Goal: Communication & Community: Participate in discussion

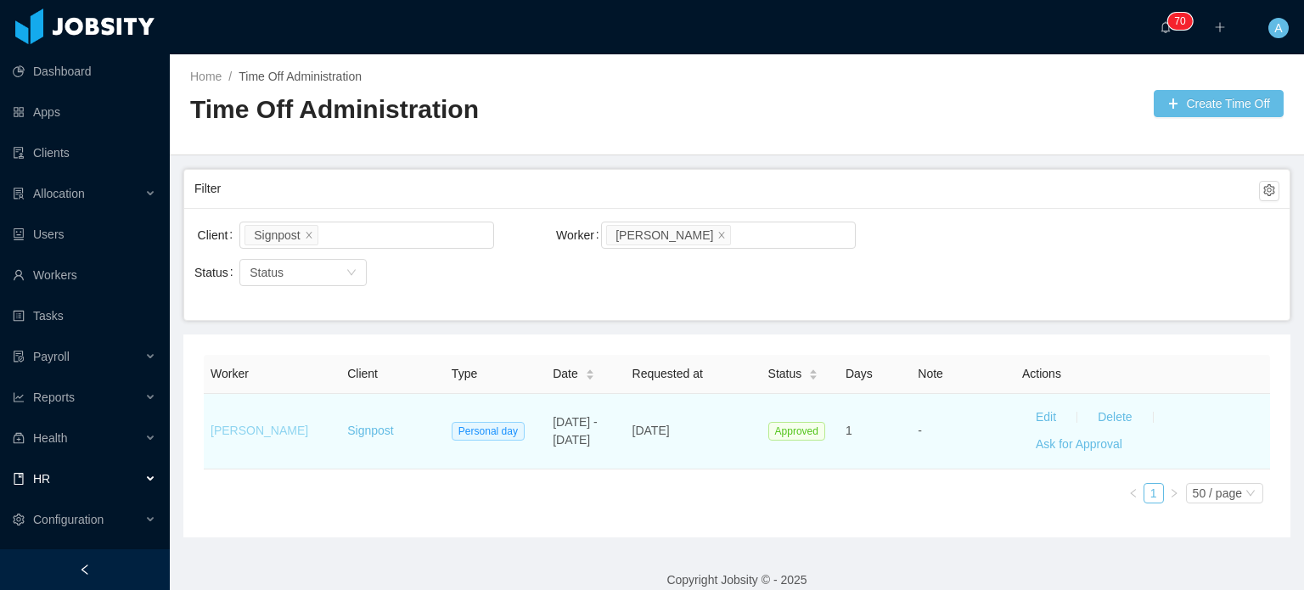
click at [251, 430] on link "[PERSON_NAME]" at bounding box center [260, 431] width 98 height 14
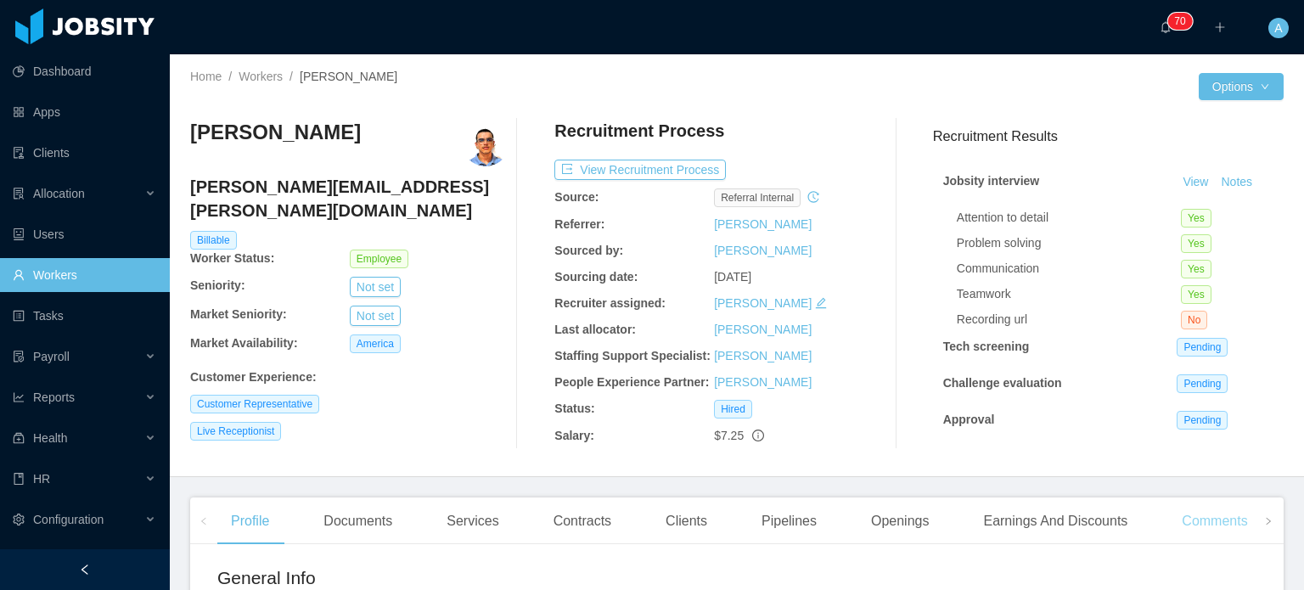
click at [1211, 522] on div "Comments" at bounding box center [1214, 522] width 93 height 48
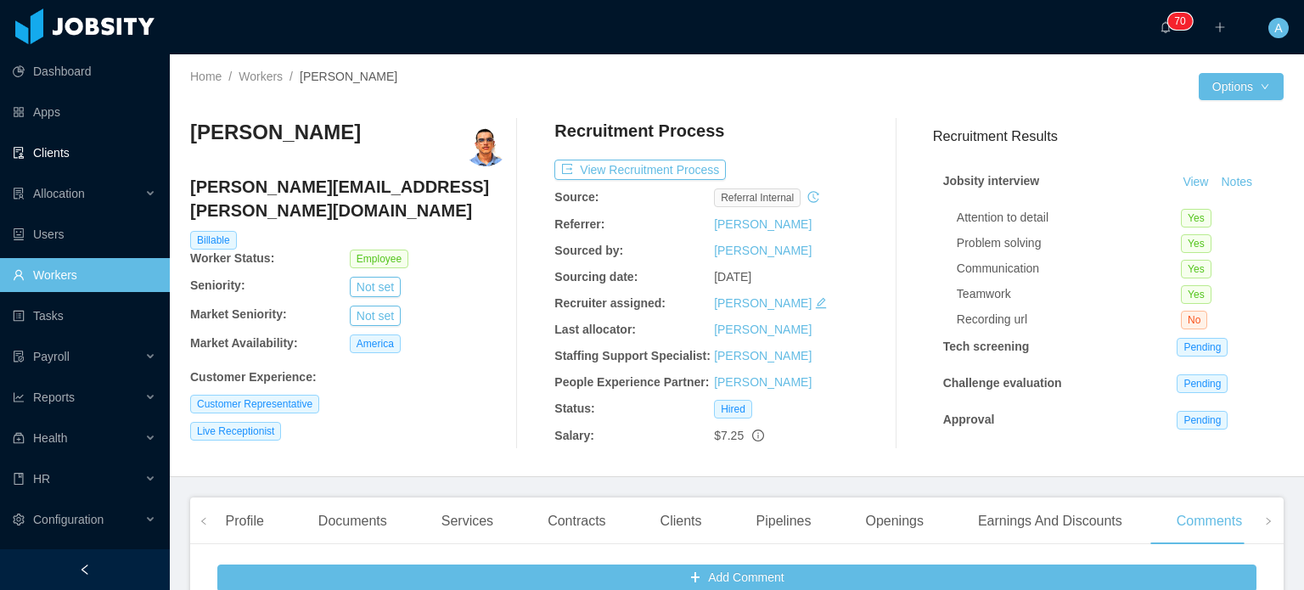
click at [84, 155] on link "Clients" at bounding box center [84, 153] width 143 height 34
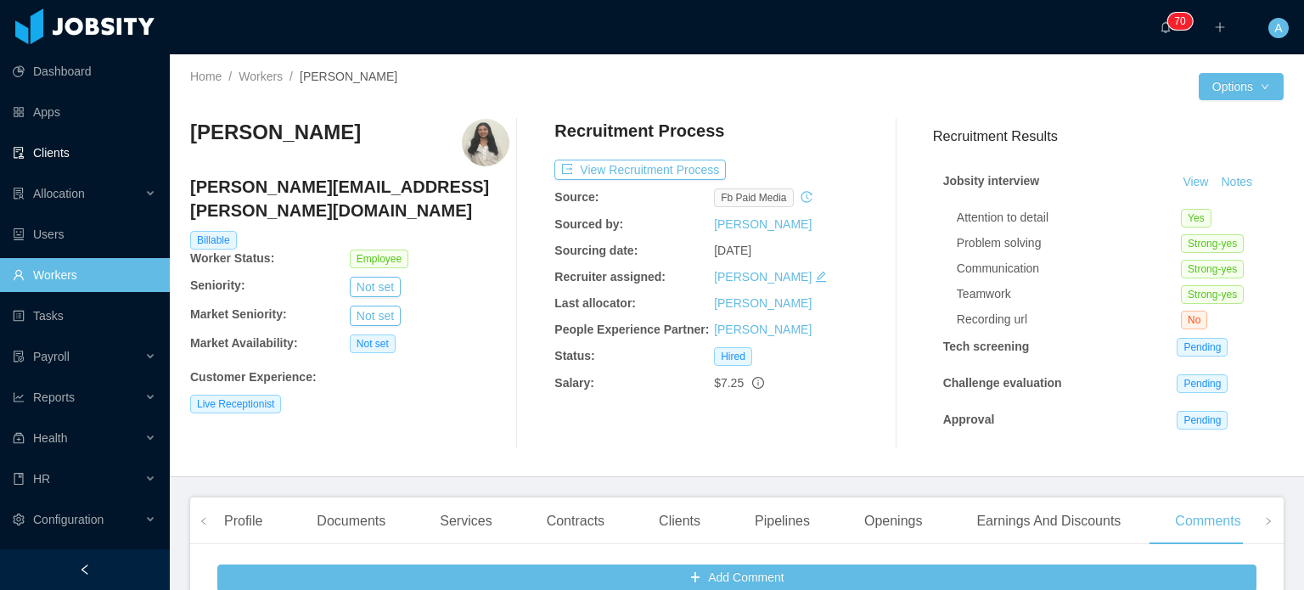
click at [98, 160] on link "Clients" at bounding box center [84, 153] width 143 height 34
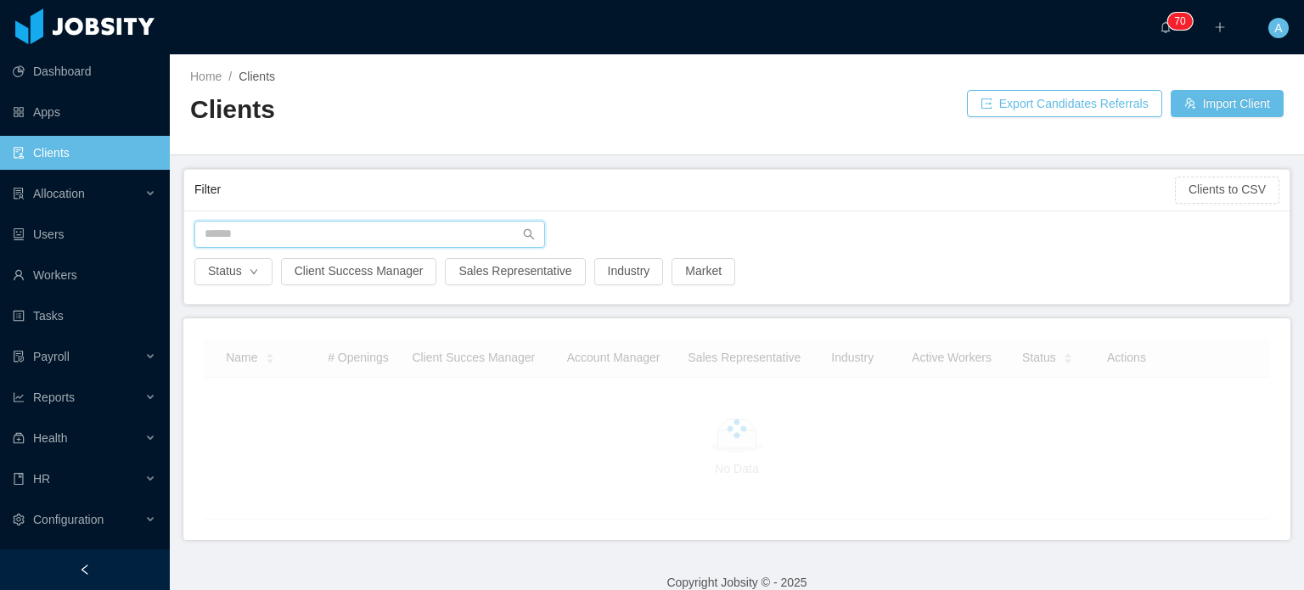
click at [362, 244] on input "text" at bounding box center [369, 234] width 351 height 27
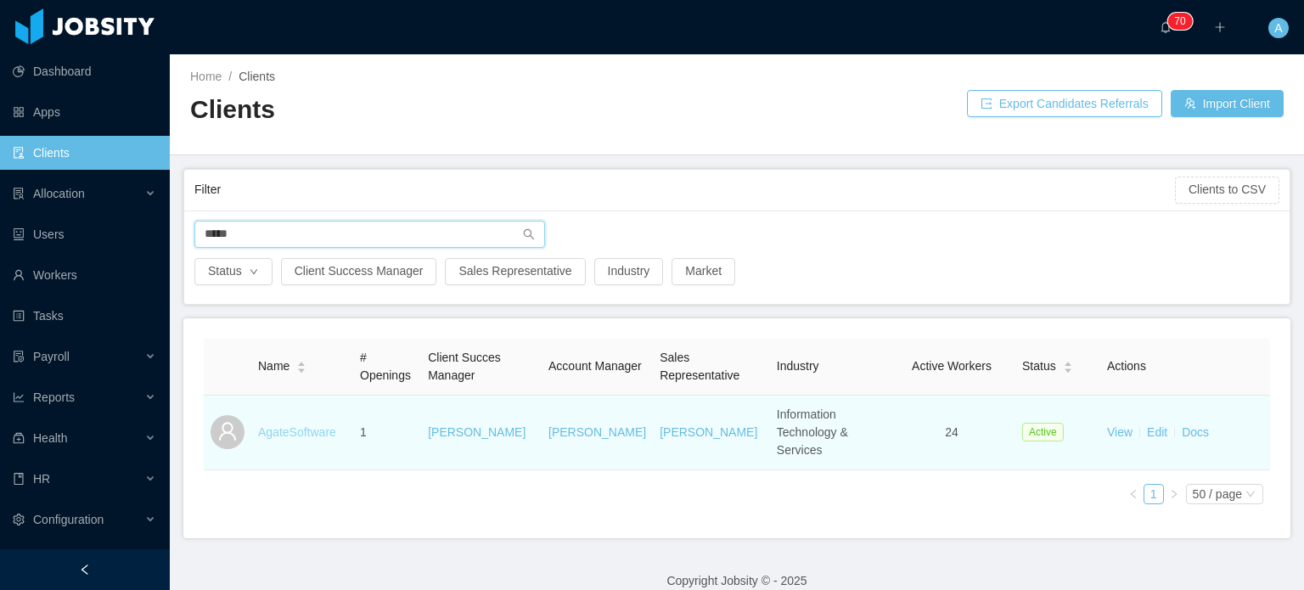
type input "*****"
click at [309, 428] on link "AgateSoftware" at bounding box center [297, 432] width 78 height 14
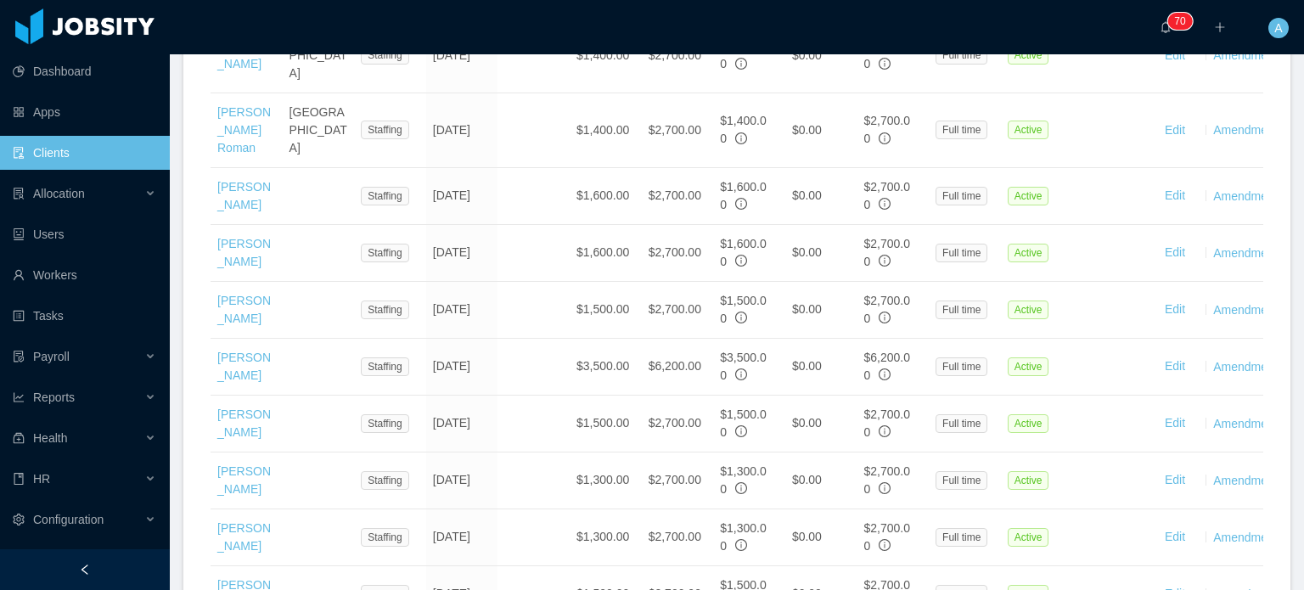
scroll to position [1318, 0]
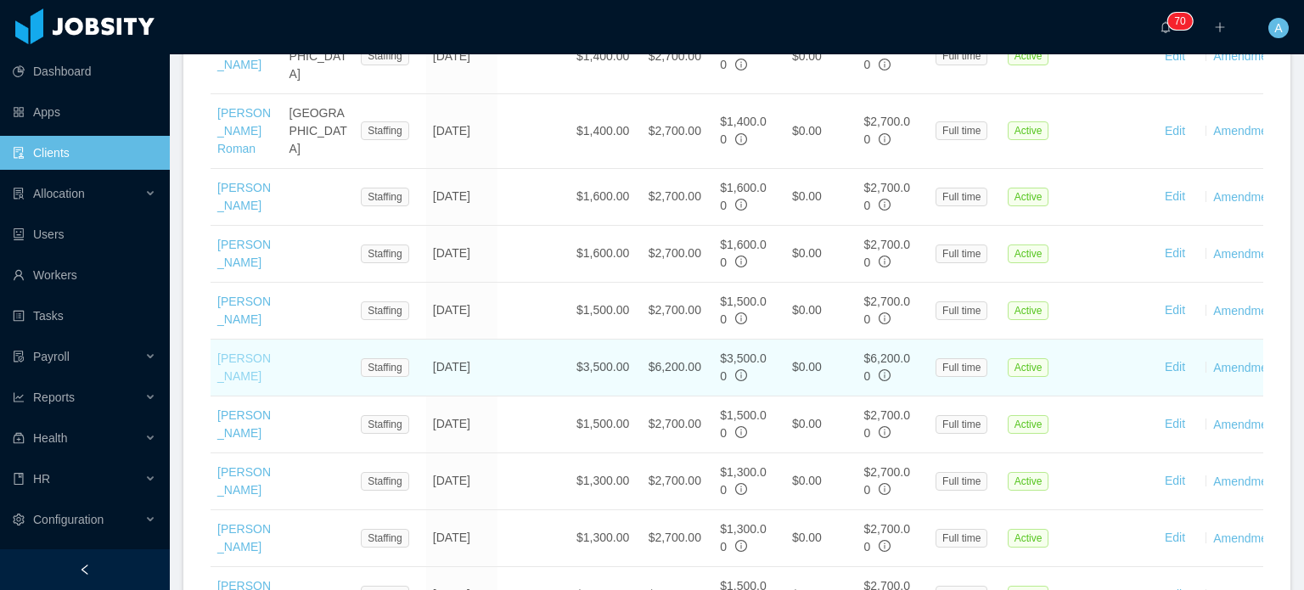
click at [264, 352] on link "[PERSON_NAME]" at bounding box center [243, 367] width 53 height 31
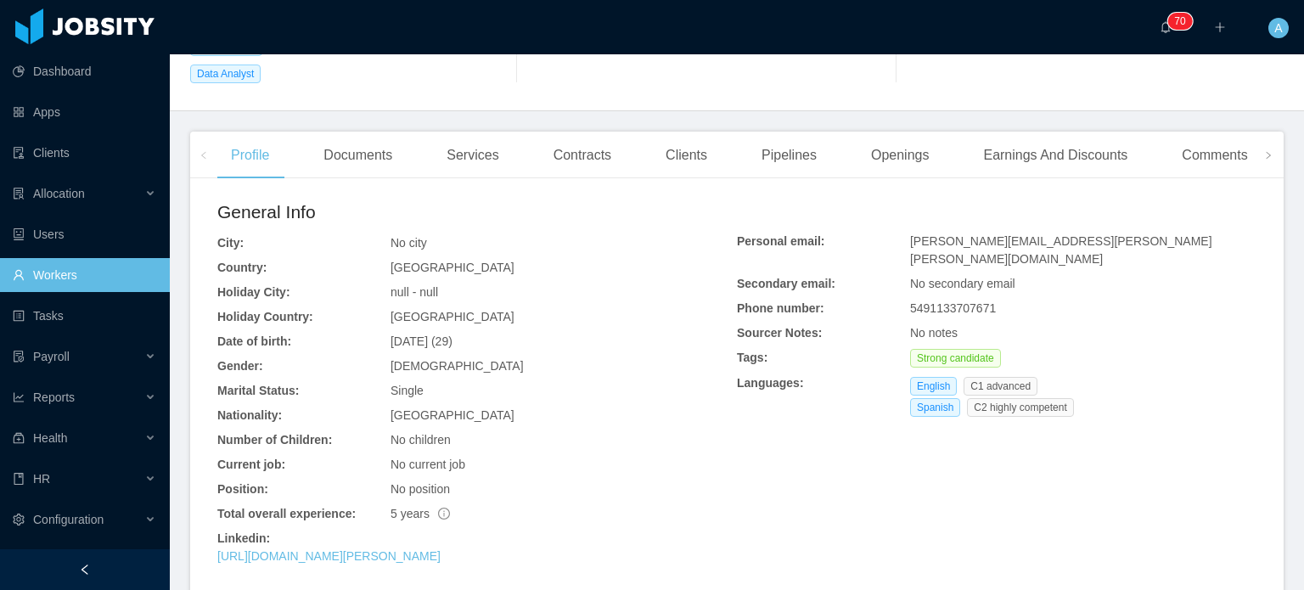
scroll to position [385, 0]
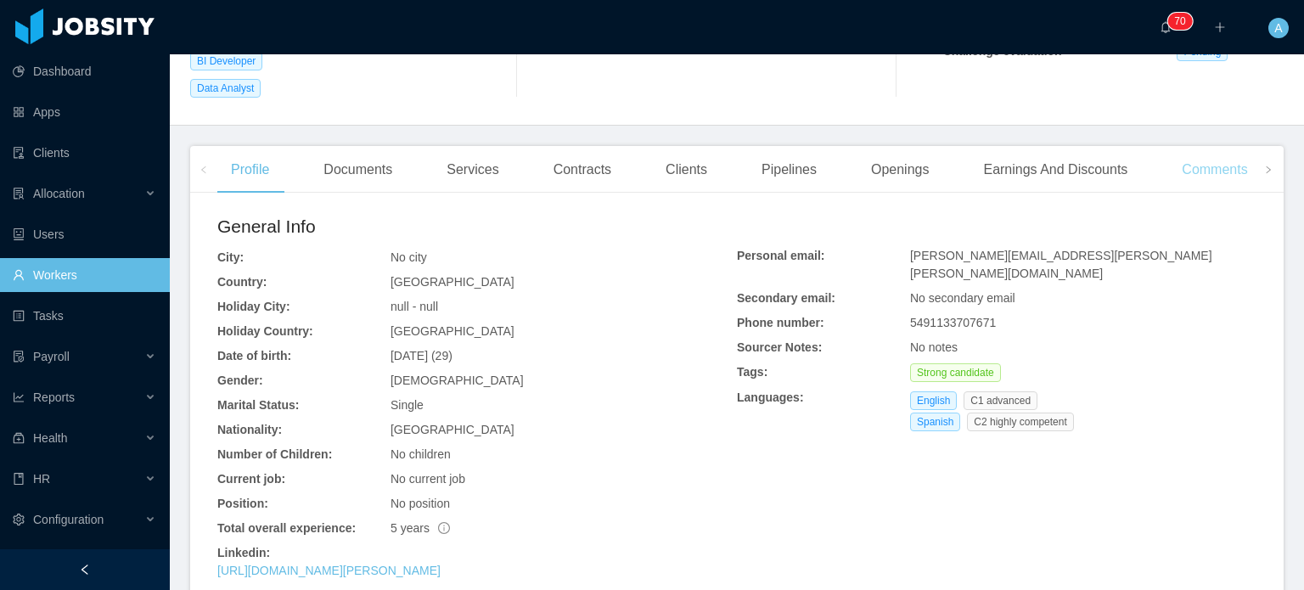
click at [1182, 154] on div "Comments" at bounding box center [1214, 170] width 93 height 48
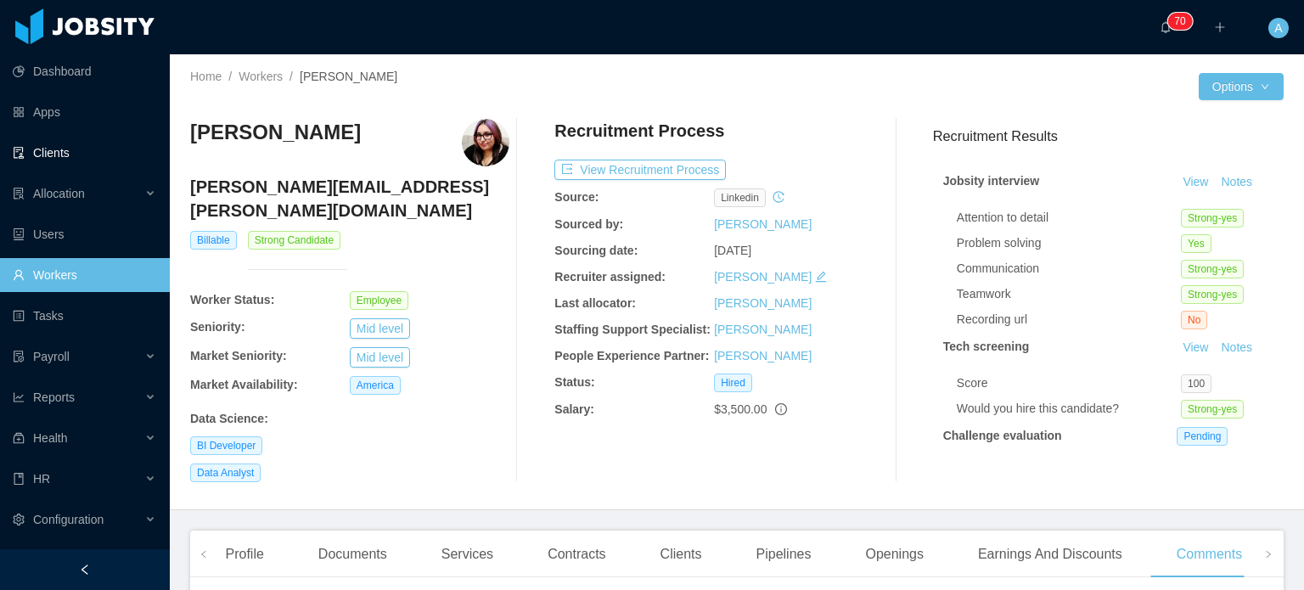
click at [71, 145] on link "Clients" at bounding box center [84, 153] width 143 height 34
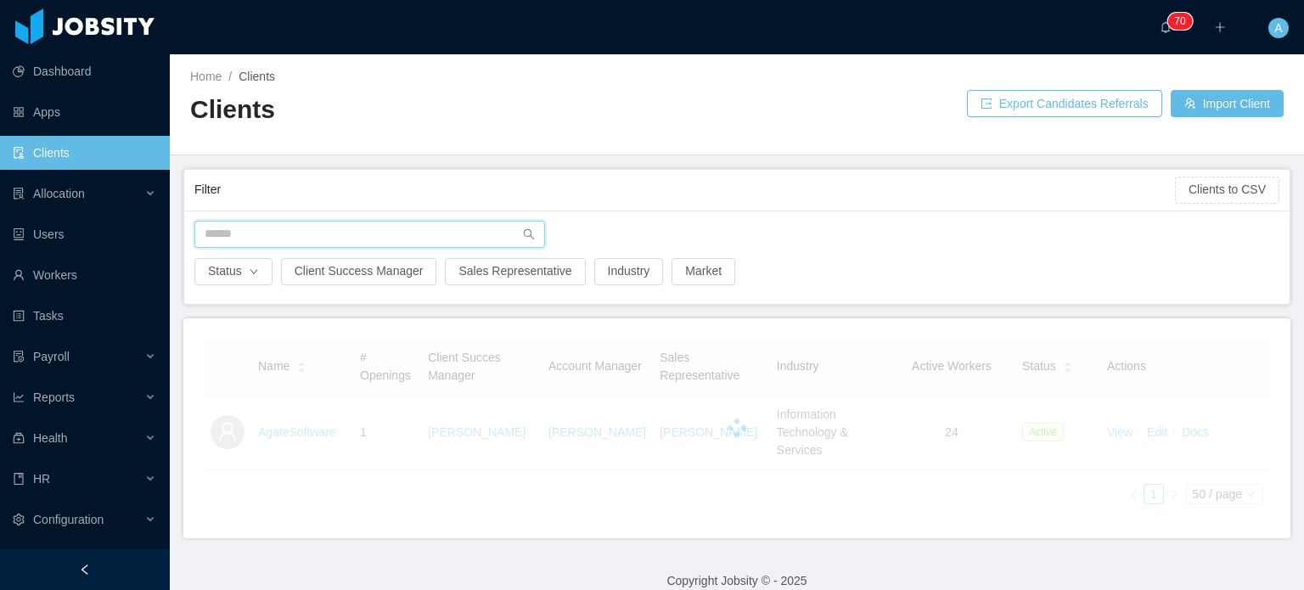
click at [270, 233] on input "text" at bounding box center [369, 234] width 351 height 27
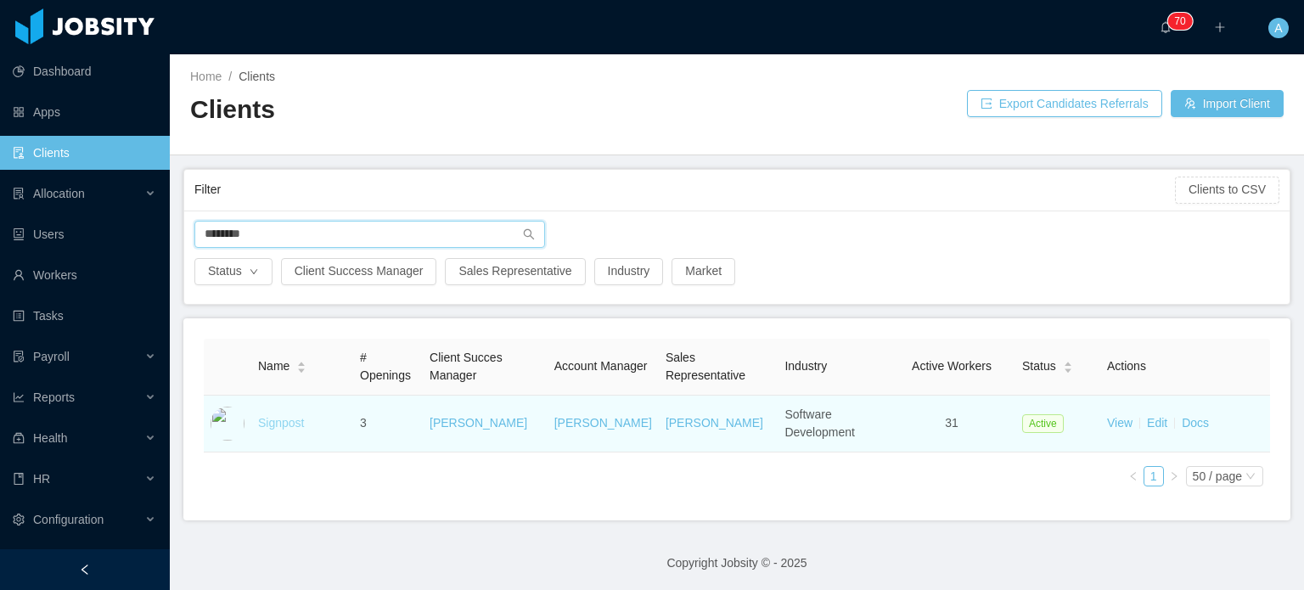
type input "********"
click at [282, 418] on link "Signpost" at bounding box center [281, 423] width 46 height 14
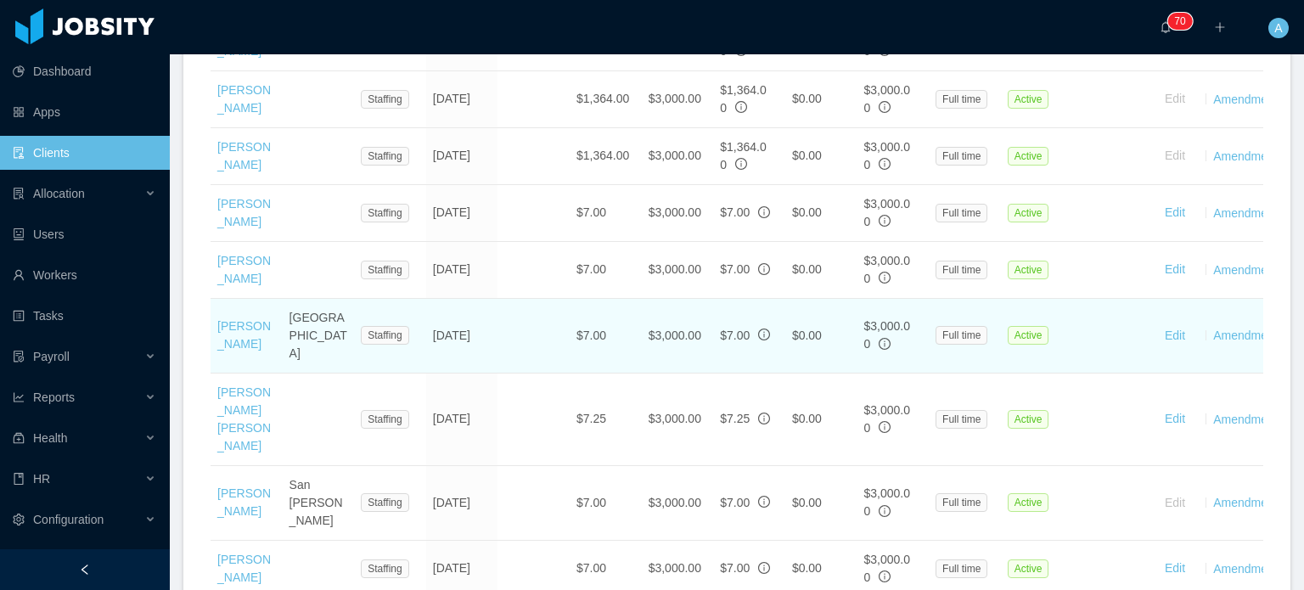
scroll to position [1260, 0]
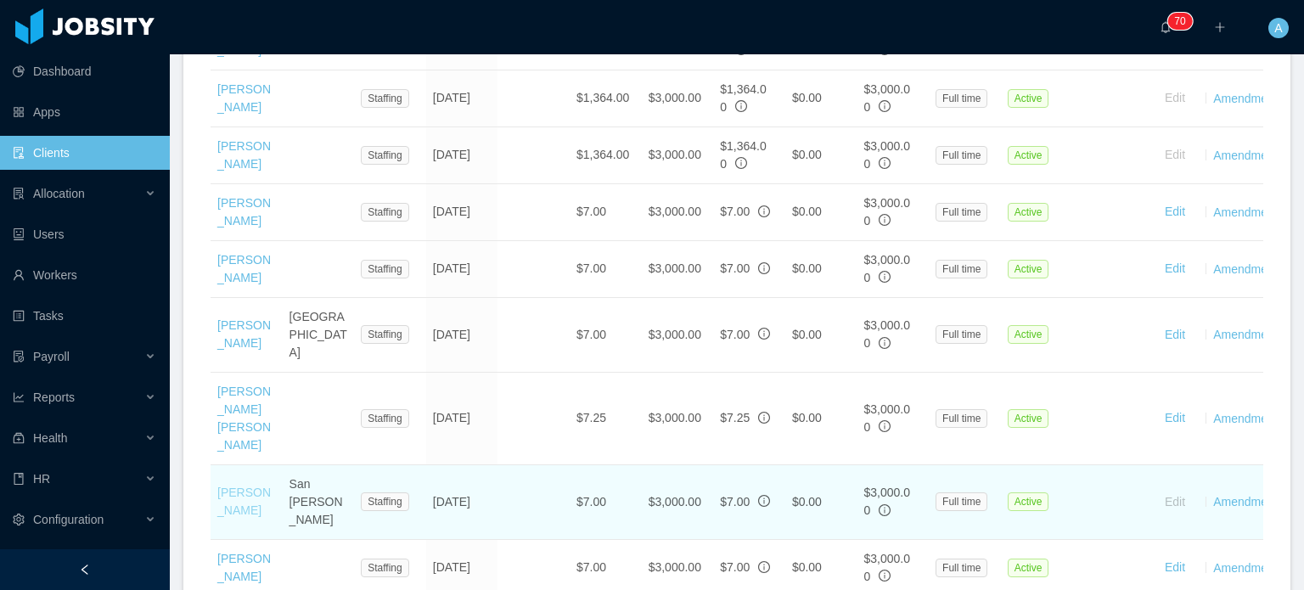
click at [237, 486] on link "[PERSON_NAME]" at bounding box center [243, 501] width 53 height 31
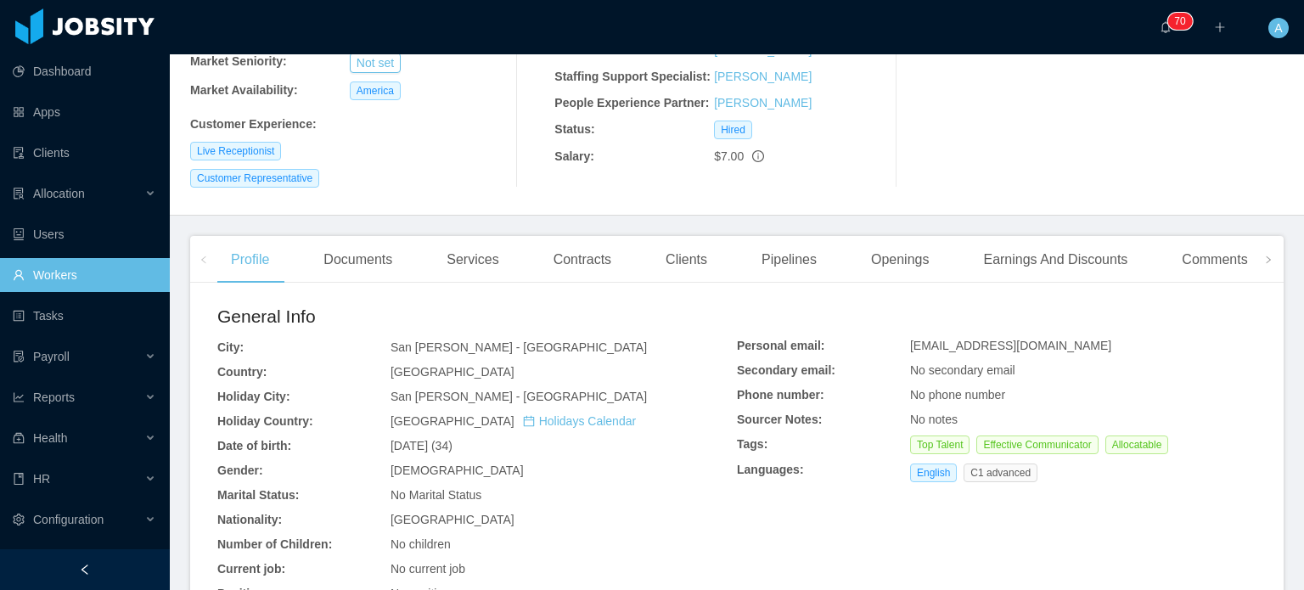
scroll to position [251, 0]
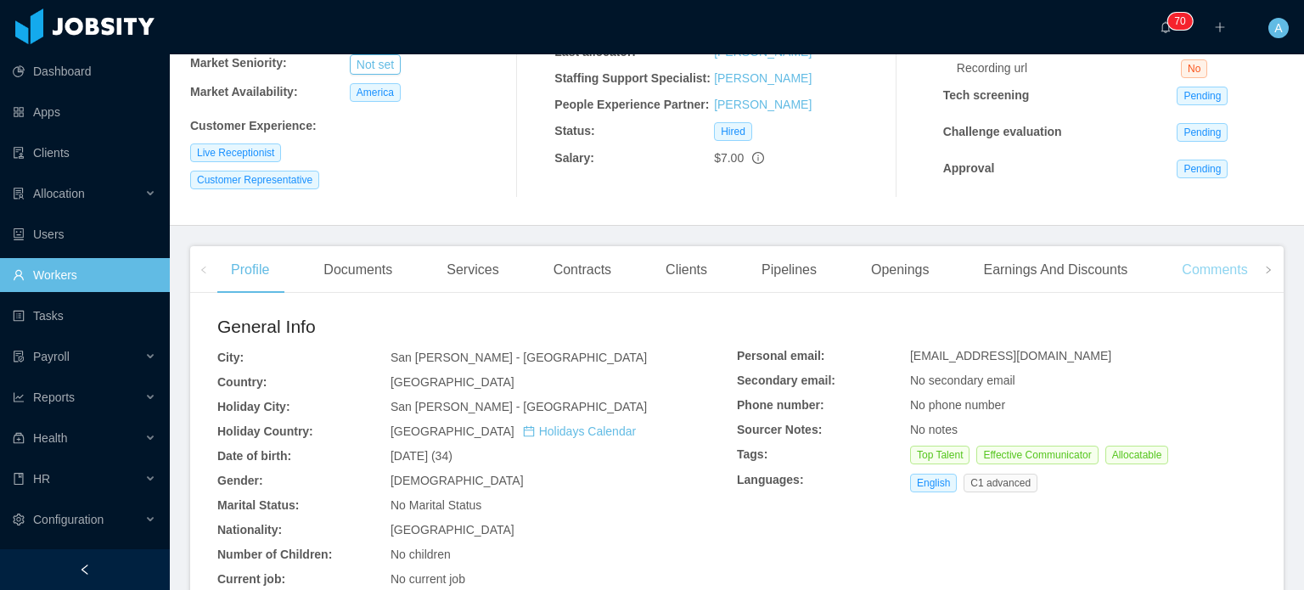
click at [1202, 233] on main "Home / Workers / Kevin Garcia / Options Kevin Garcia kevin.garcia@jobsity.com B…" at bounding box center [737, 71] width 1134 height 536
click at [1203, 280] on div "Comments" at bounding box center [1214, 270] width 93 height 48
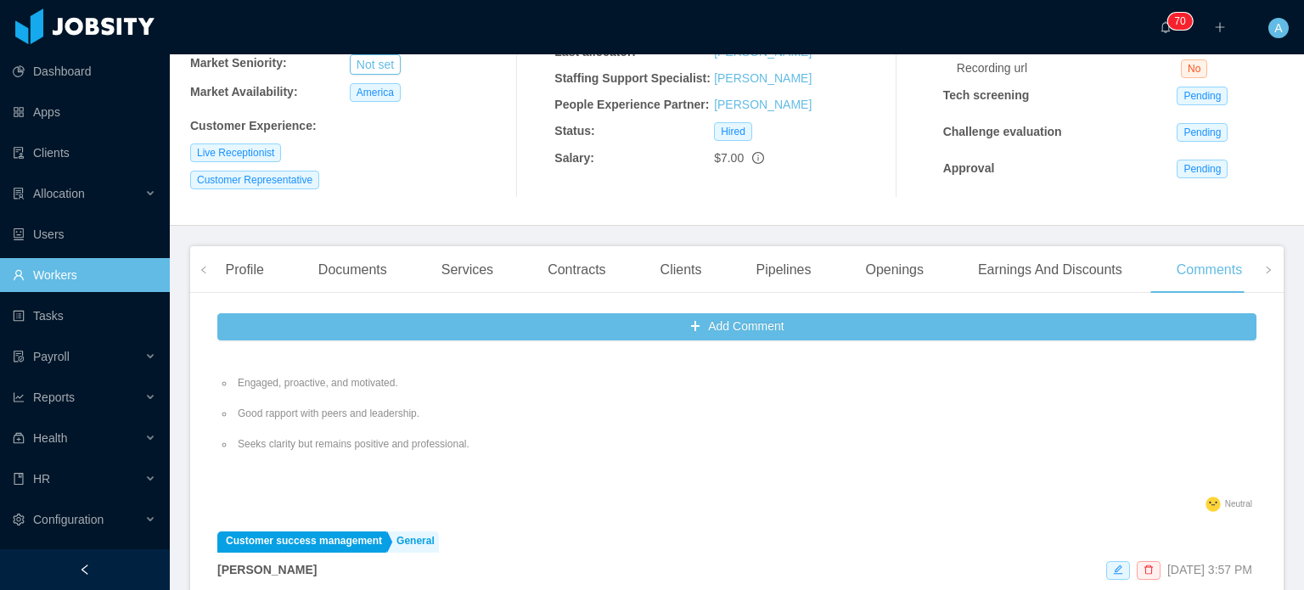
scroll to position [784, 0]
click at [834, 441] on div "Personal / Life Updates Moving into a newly rebuilt home on Sept 30; currently …" at bounding box center [736, 68] width 1039 height 858
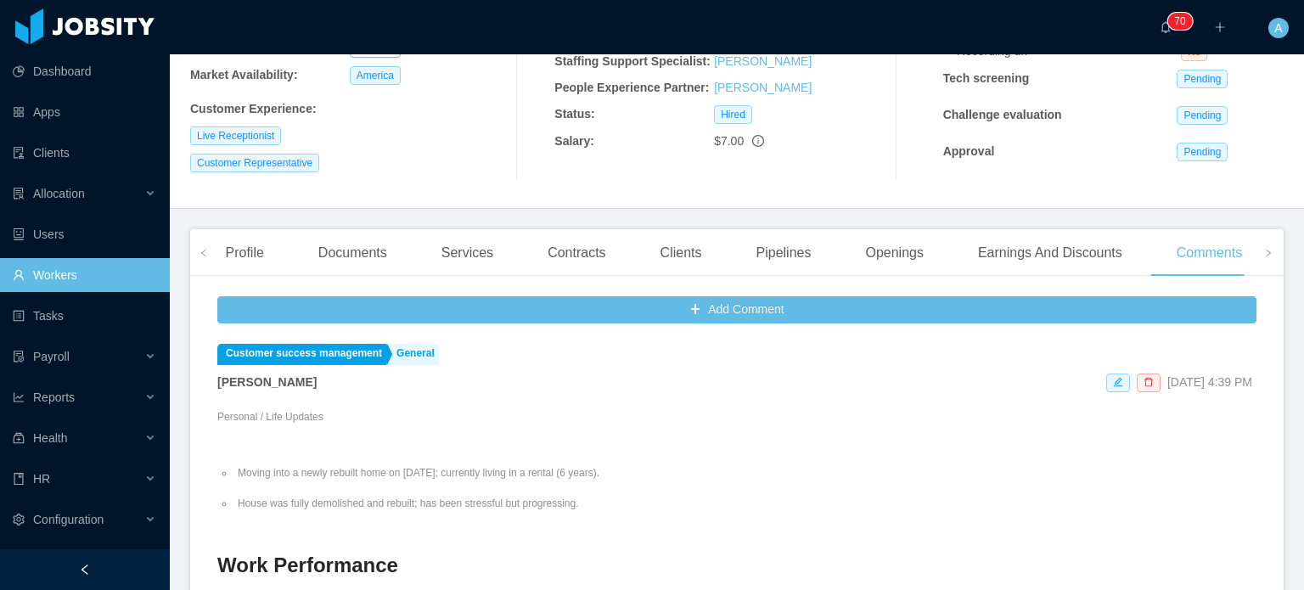
scroll to position [245, 0]
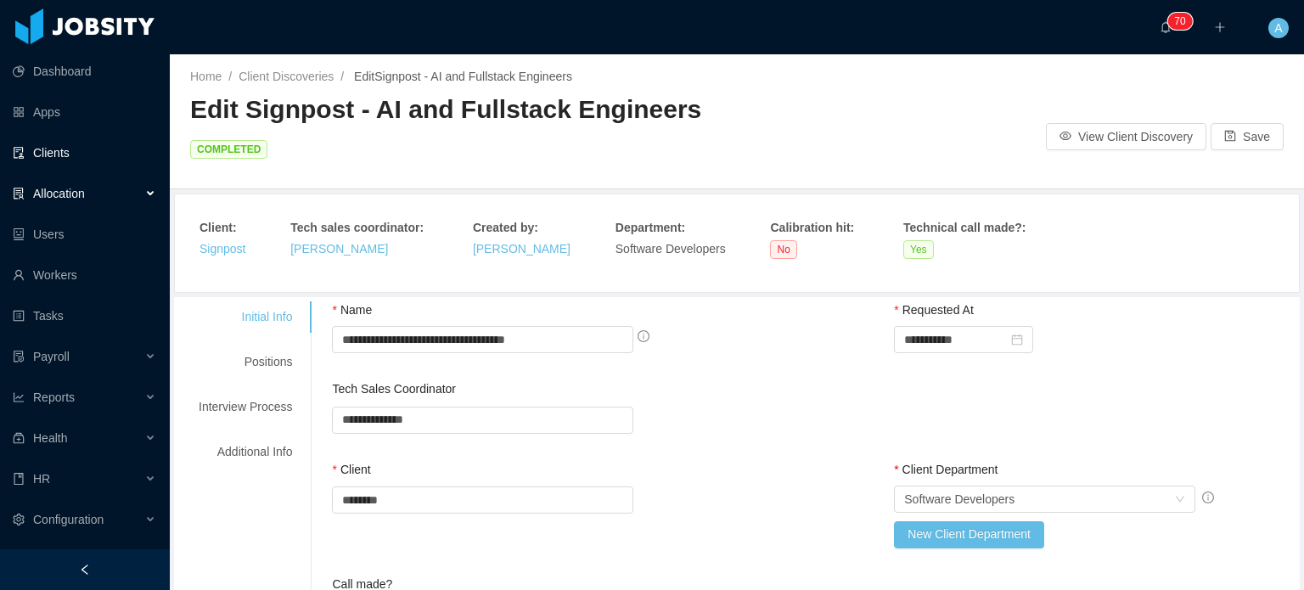
click at [62, 158] on link "Clients" at bounding box center [84, 153] width 143 height 34
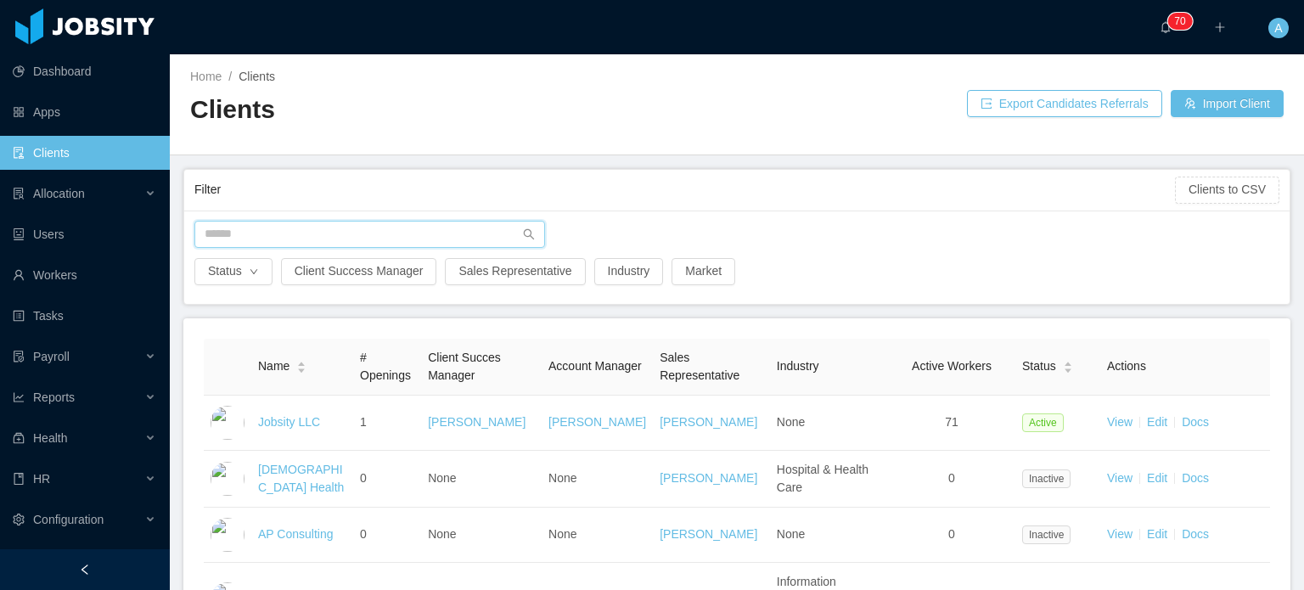
click at [256, 230] on input "text" at bounding box center [369, 234] width 351 height 27
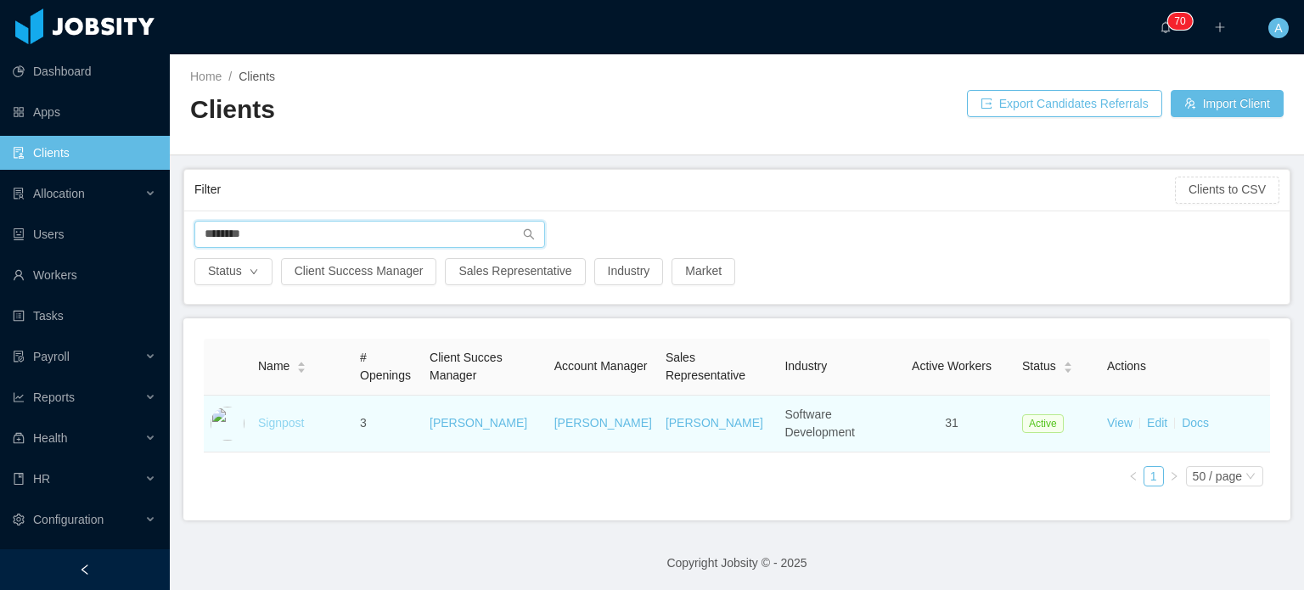
type input "********"
click at [284, 426] on link "Signpost" at bounding box center [281, 423] width 46 height 14
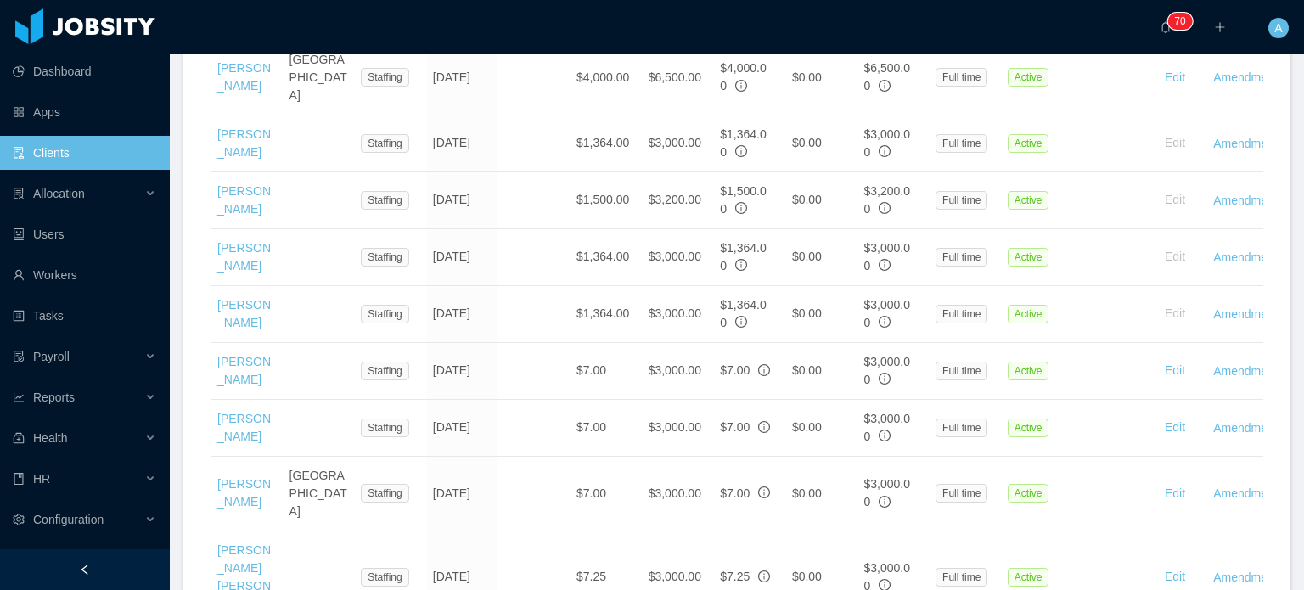
scroll to position [1102, 0]
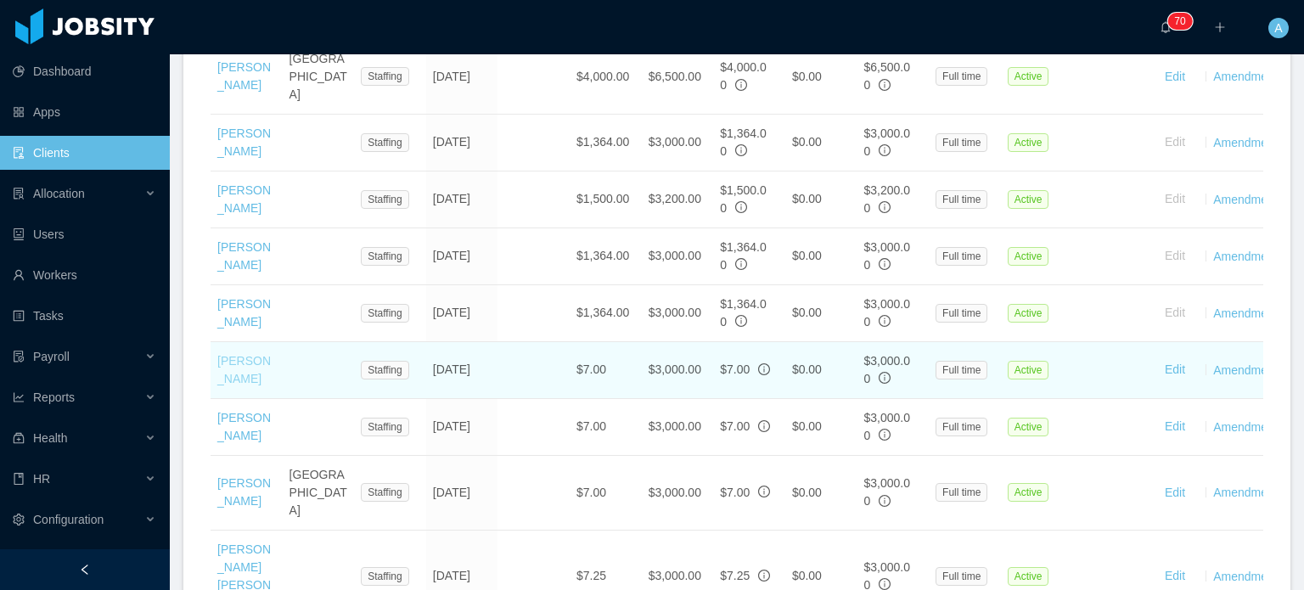
click at [231, 354] on link "[PERSON_NAME]" at bounding box center [243, 369] width 53 height 31
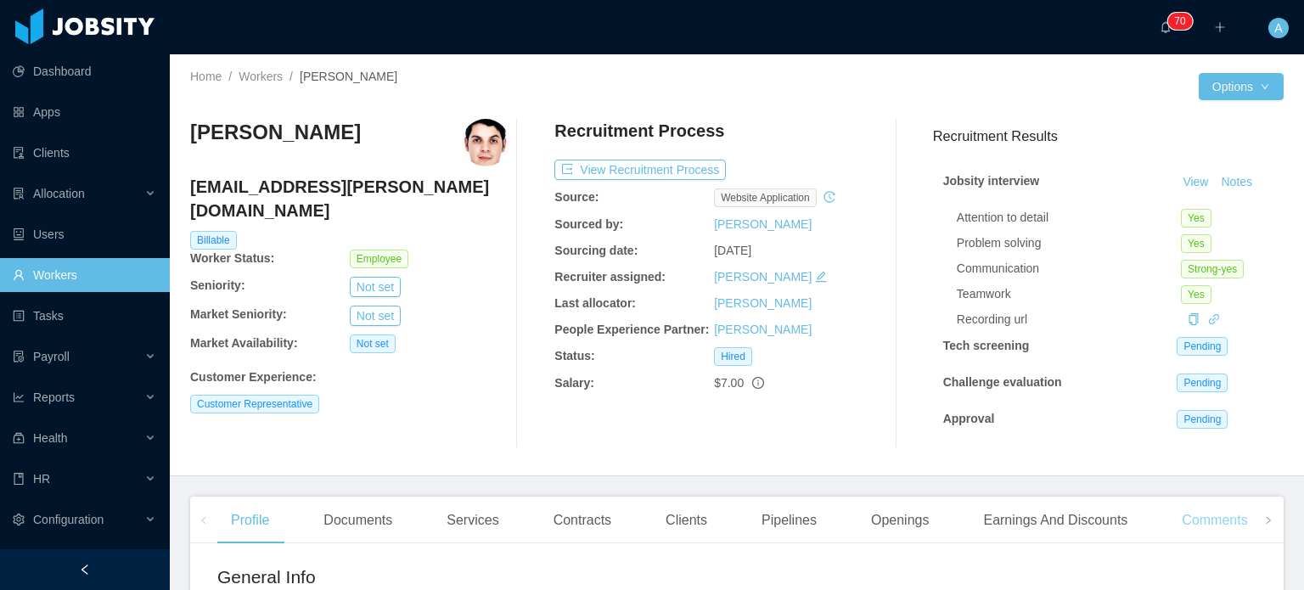
click at [1199, 461] on main "Home / Workers / Diego Huertas / Options Diego Huertas diego.huertas@jobsity.co…" at bounding box center [737, 322] width 1134 height 536
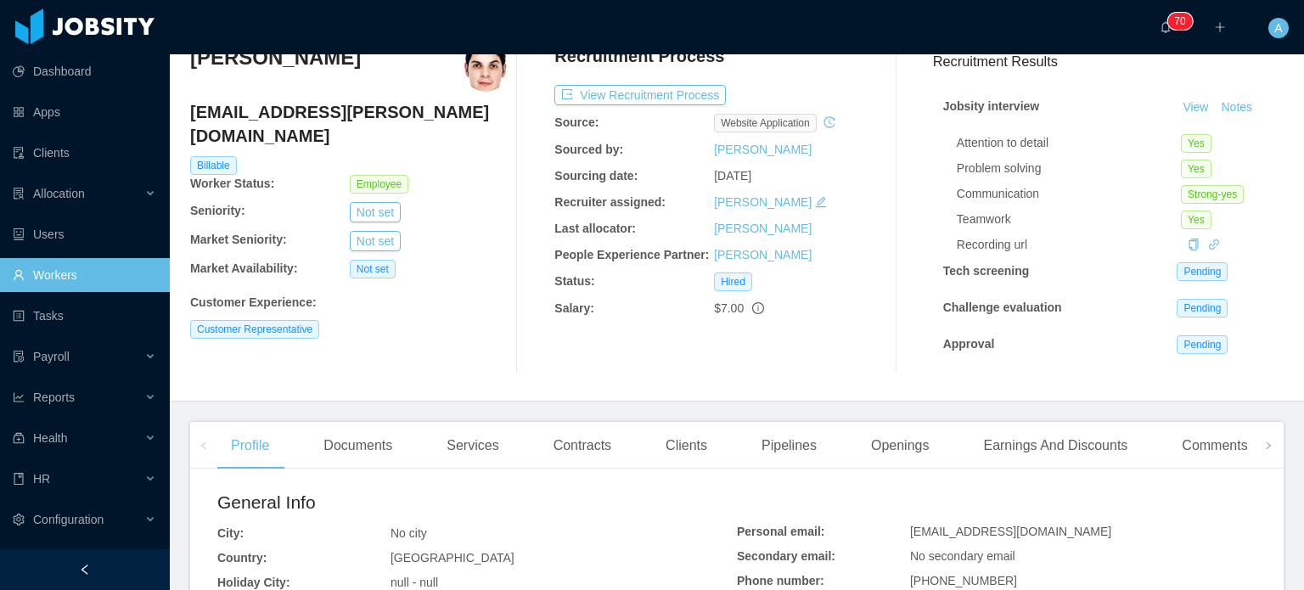
scroll to position [78, 0]
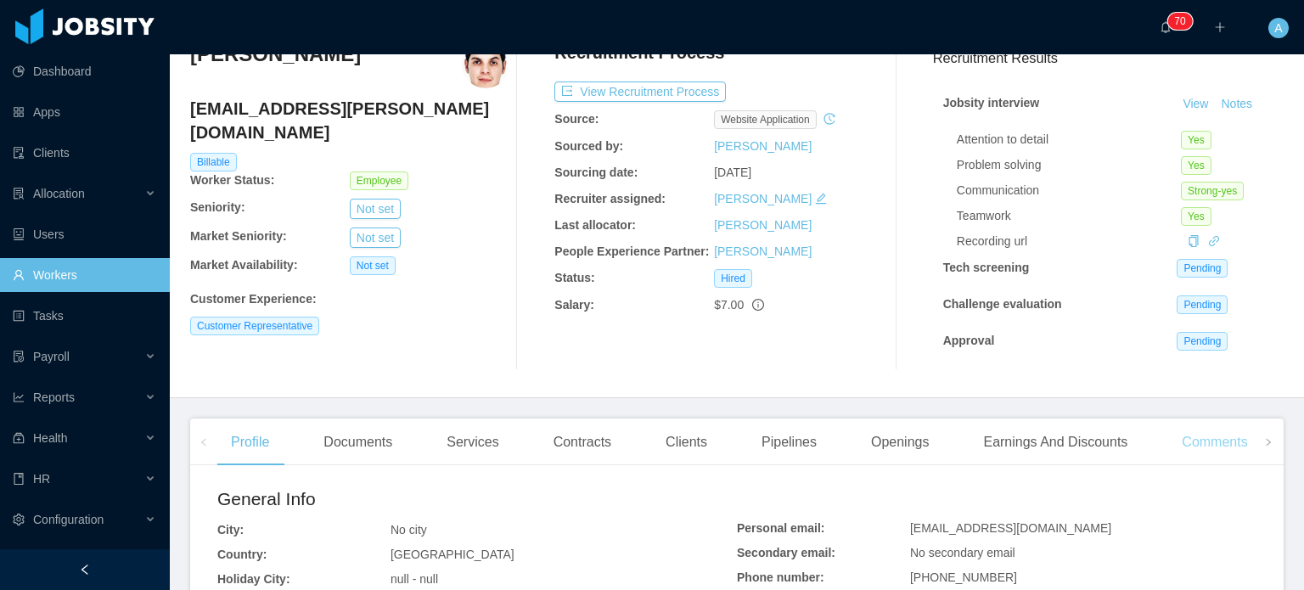
click at [1199, 442] on div "Comments" at bounding box center [1214, 443] width 93 height 48
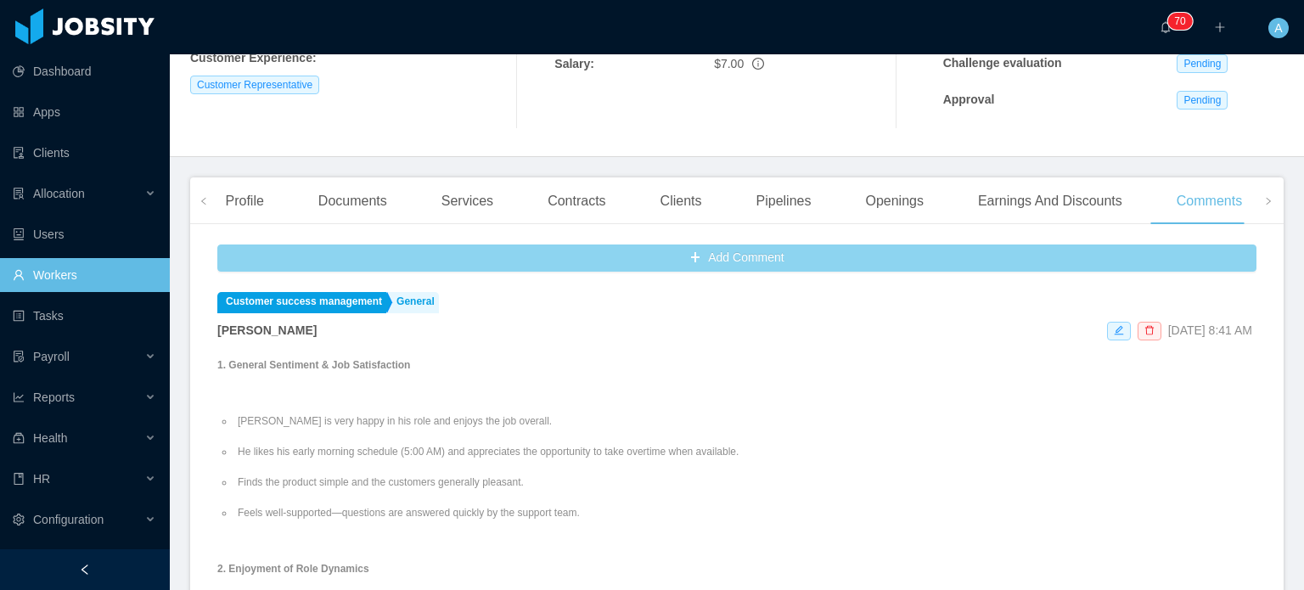
click at [731, 270] on button "Add Comment" at bounding box center [736, 258] width 1039 height 27
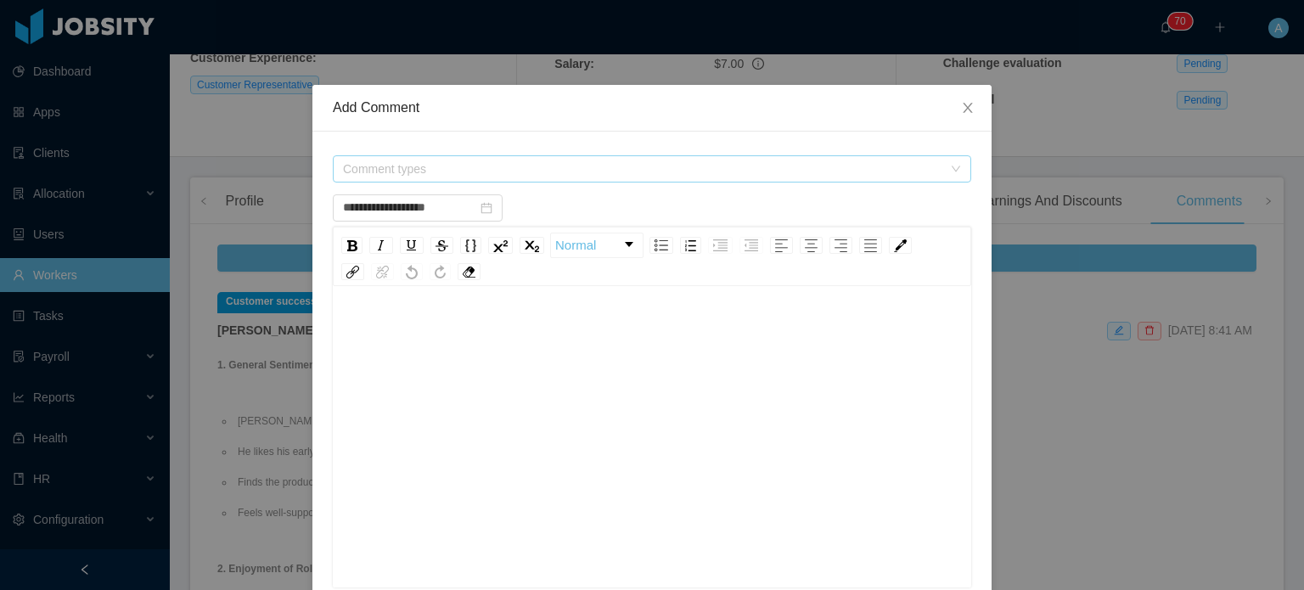
click at [430, 164] on span "Comment types" at bounding box center [642, 168] width 599 height 17
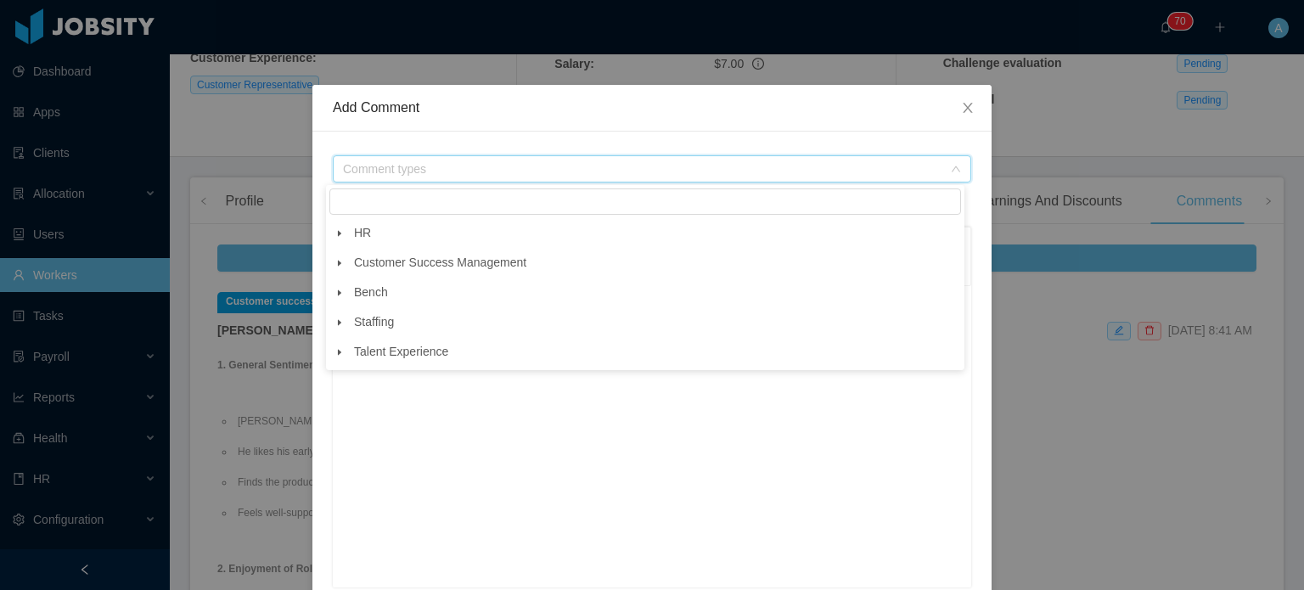
click at [337, 262] on icon "icon: caret-down" at bounding box center [339, 263] width 8 height 8
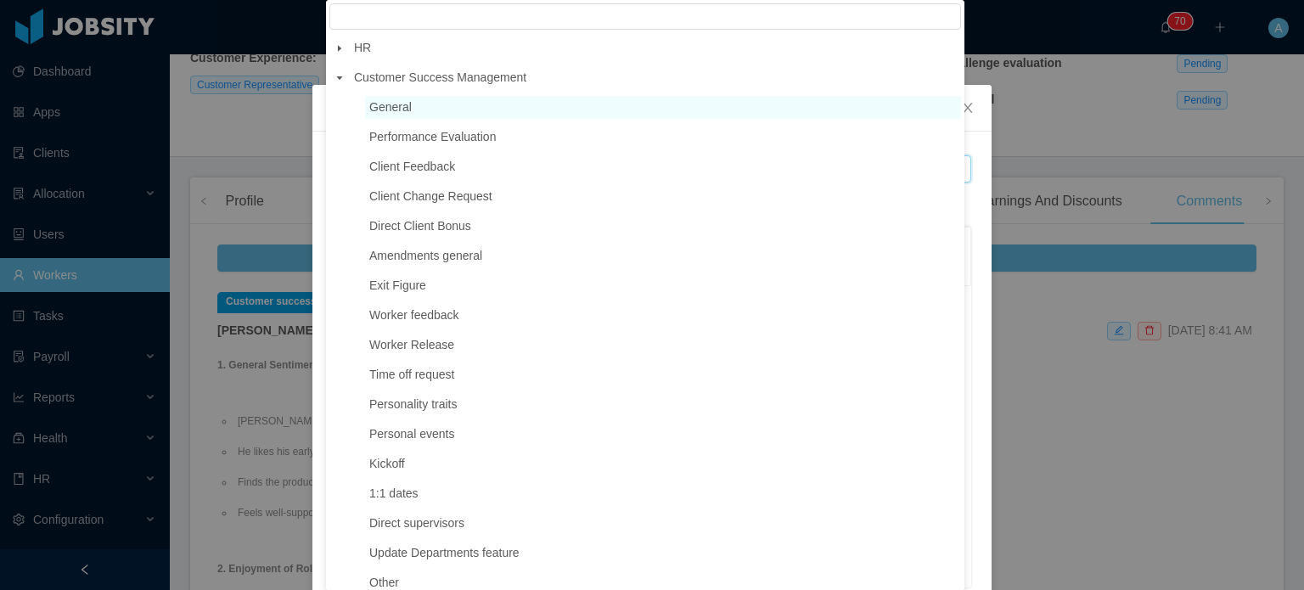
click at [405, 114] on span "General" at bounding box center [390, 107] width 42 height 14
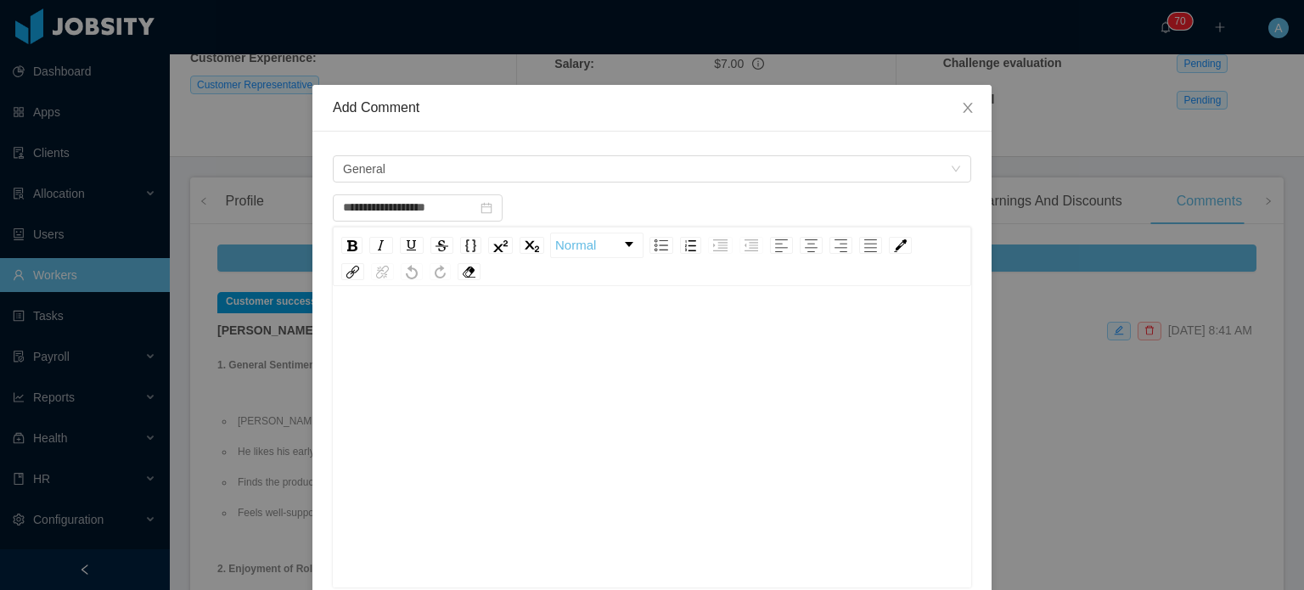
click at [363, 324] on div "rdw-editor" at bounding box center [652, 332] width 612 height 34
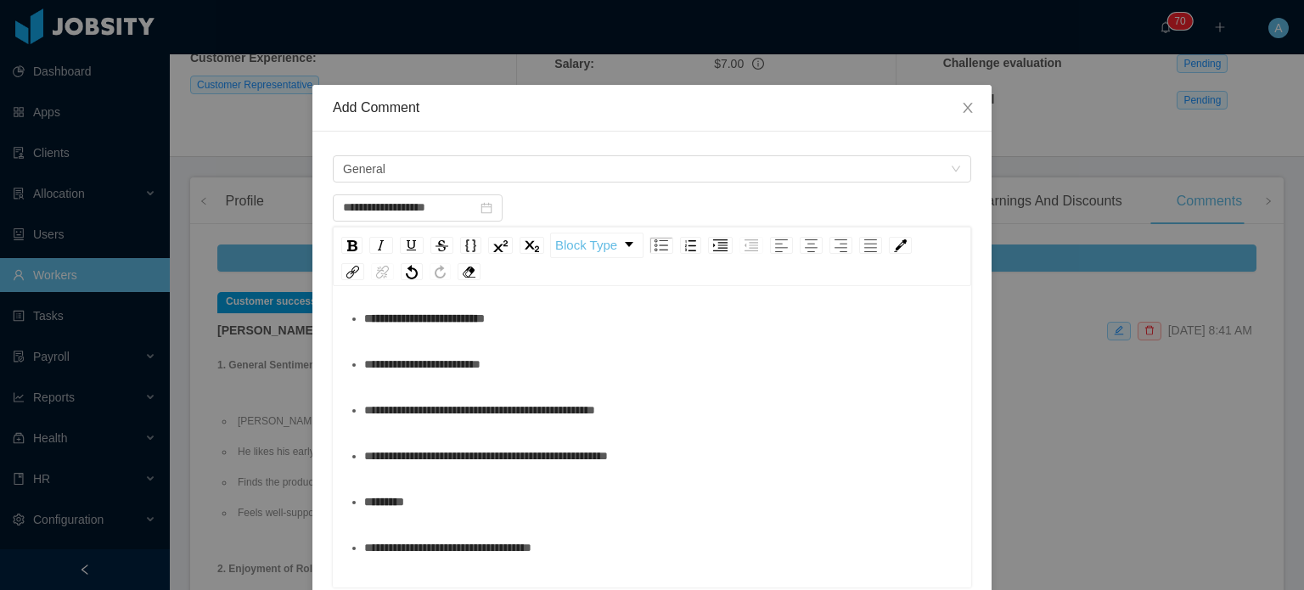
scroll to position [380, 0]
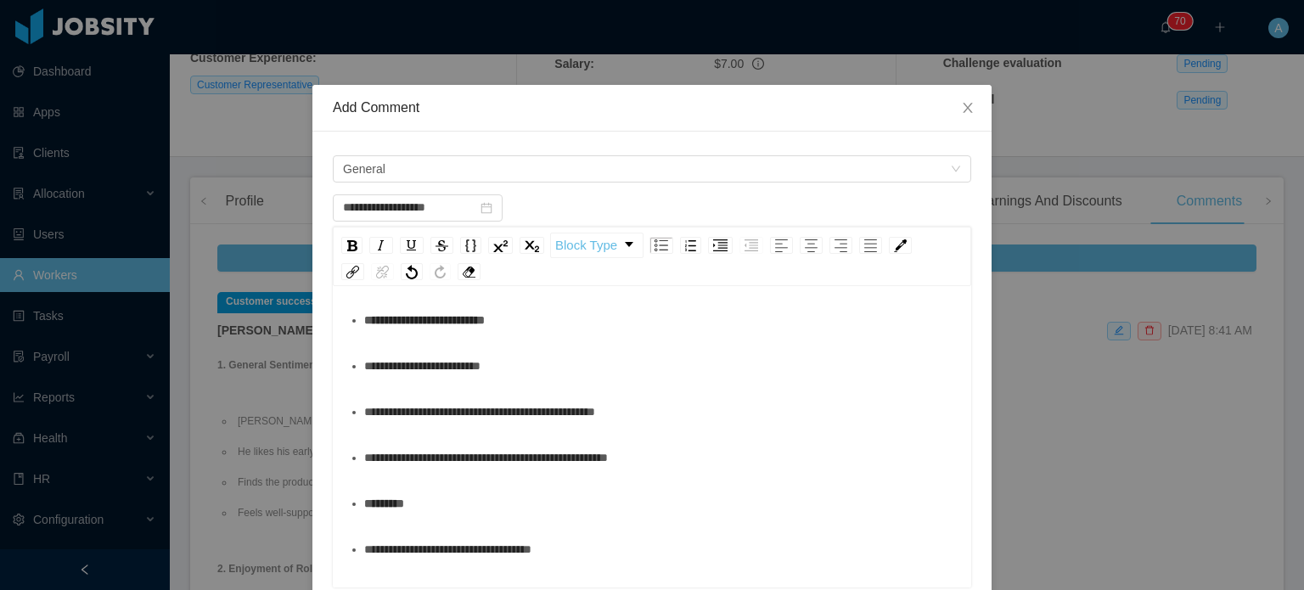
click at [659, 447] on div "**********" at bounding box center [661, 458] width 594 height 34
drag, startPoint x: 665, startPoint y: 460, endPoint x: 324, endPoint y: 462, distance: 340.5
click at [324, 462] on div "**********" at bounding box center [651, 468] width 679 height 673
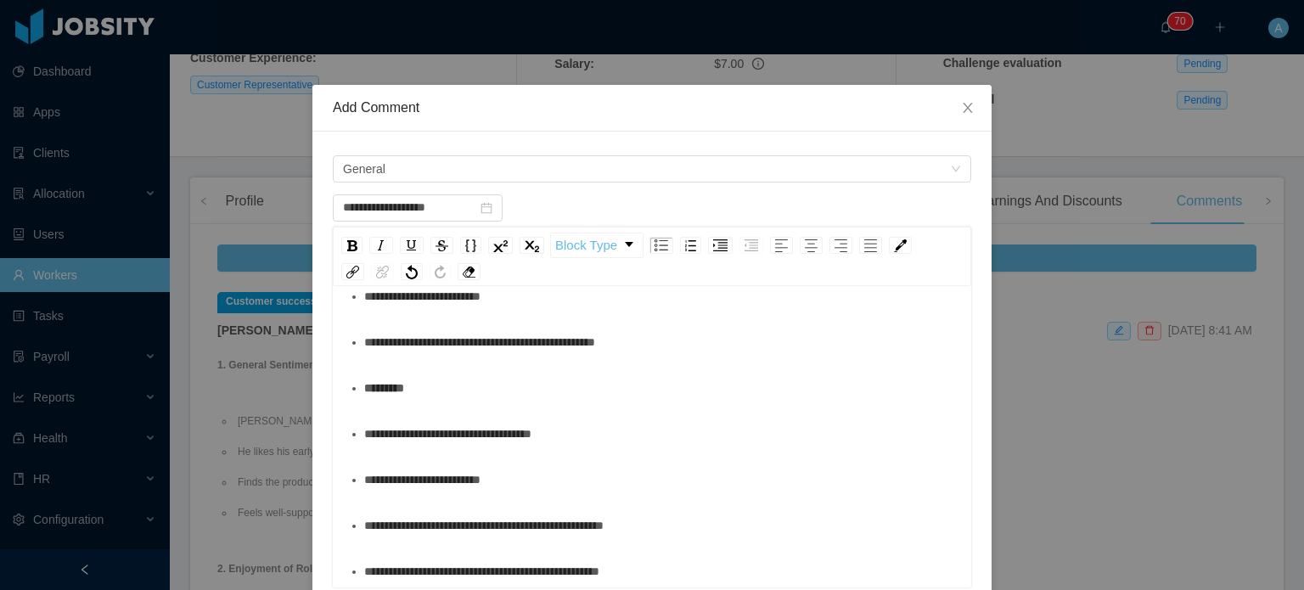
scroll to position [278, 0]
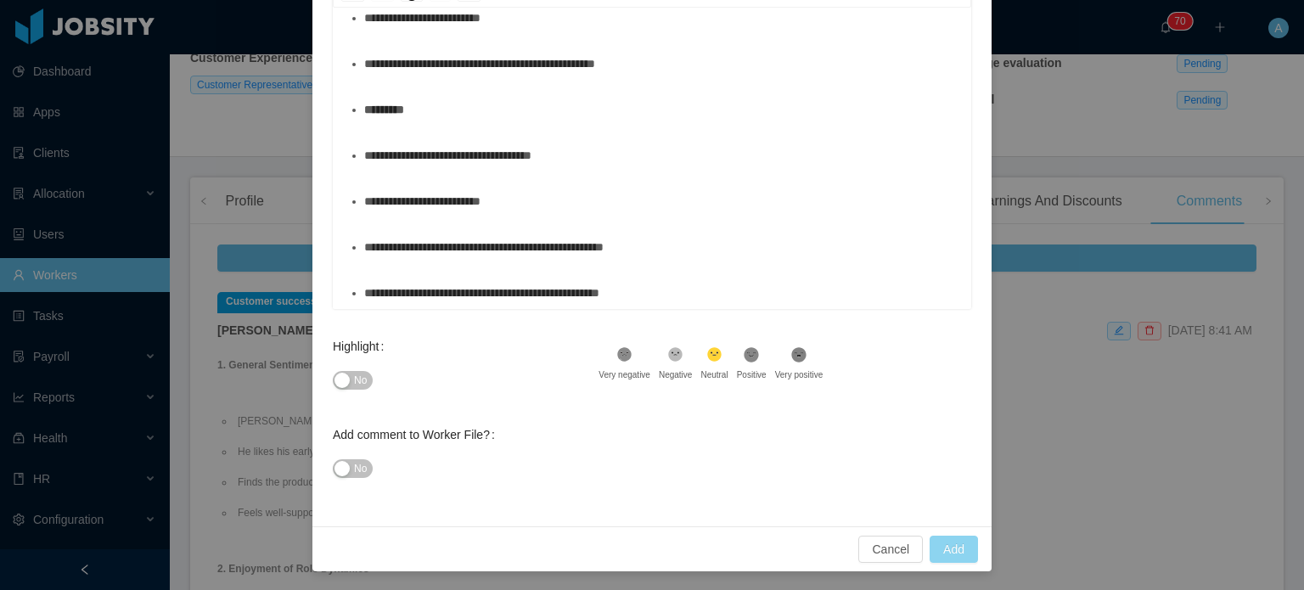
type input "**********"
click at [942, 547] on button "Add" at bounding box center [954, 549] width 48 height 27
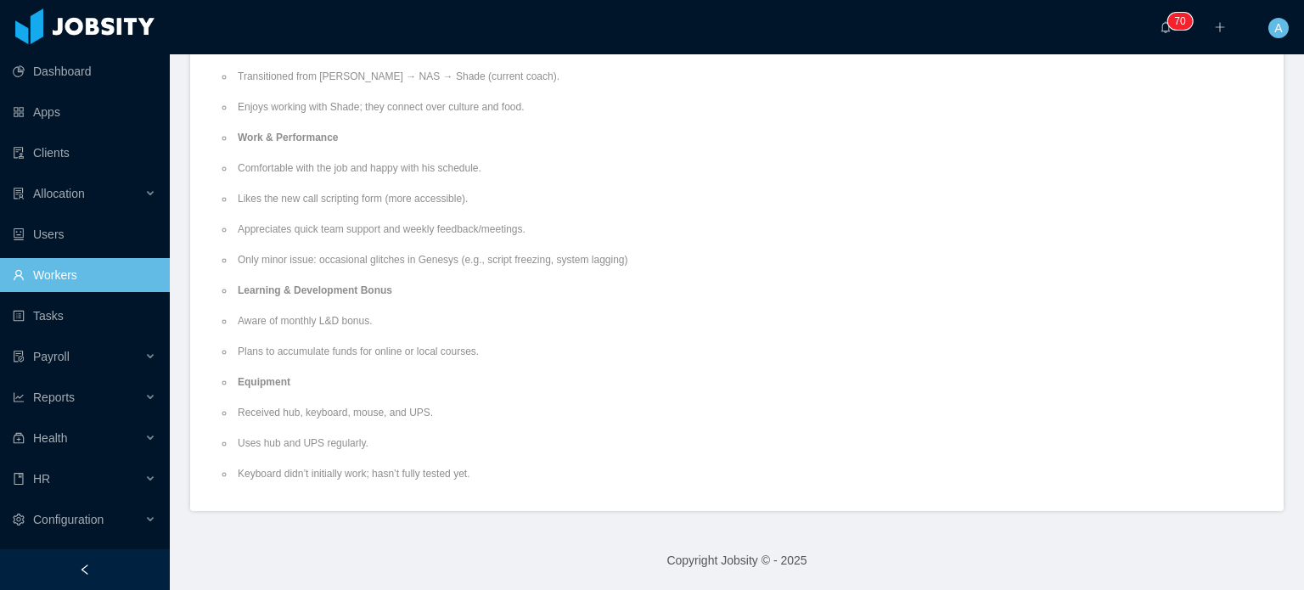
scroll to position [34, 0]
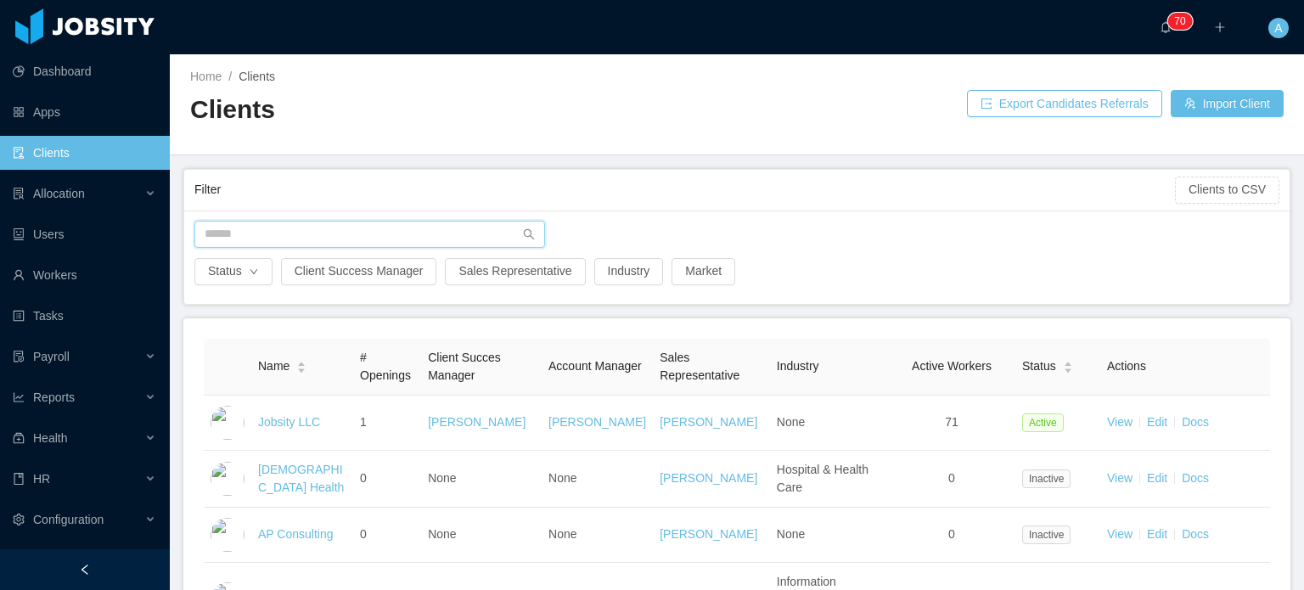
click at [326, 236] on input "text" at bounding box center [369, 234] width 351 height 27
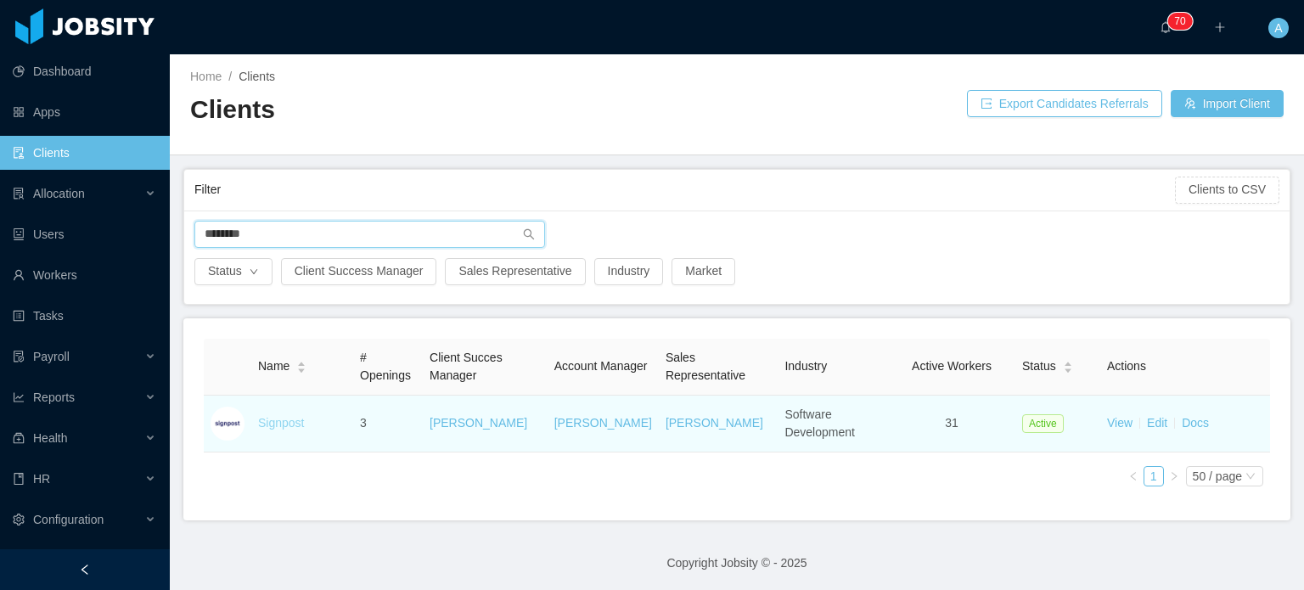
type input "********"
click at [272, 423] on link "Signpost" at bounding box center [281, 423] width 46 height 14
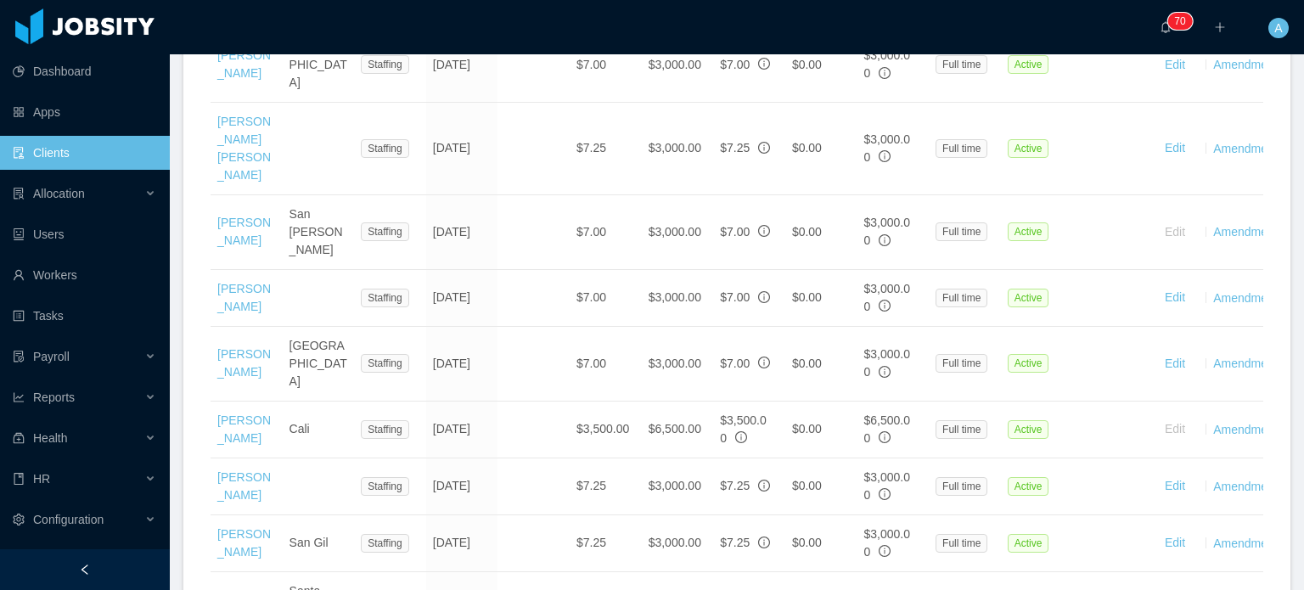
scroll to position [1533, 0]
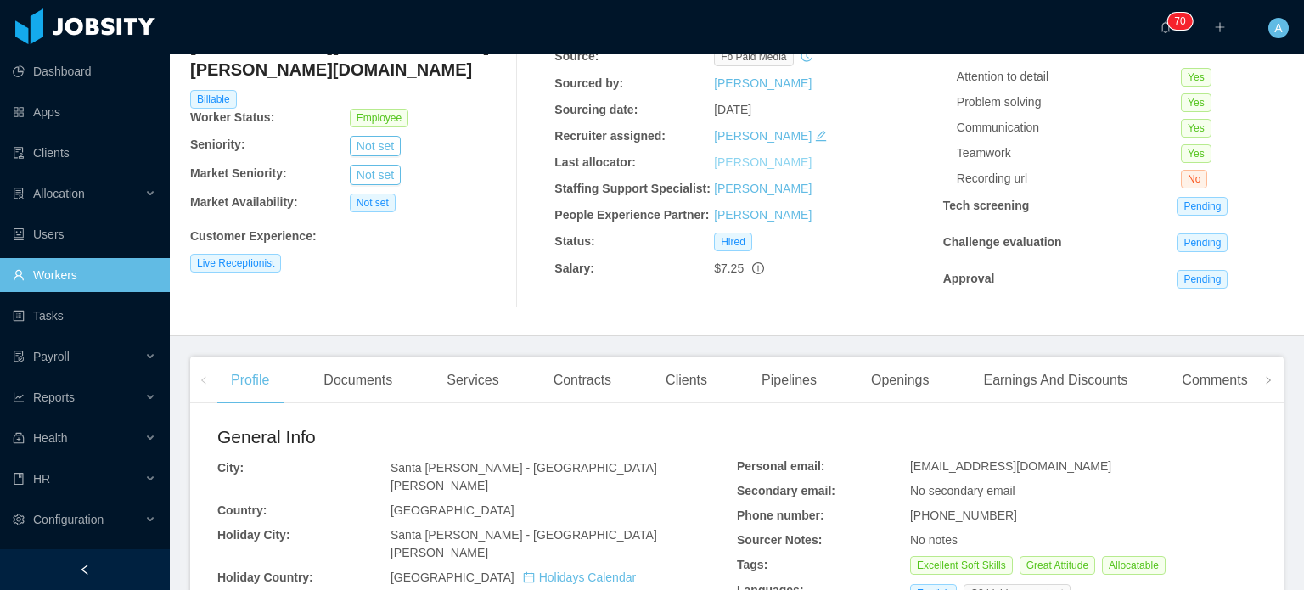
scroll to position [146, 0]
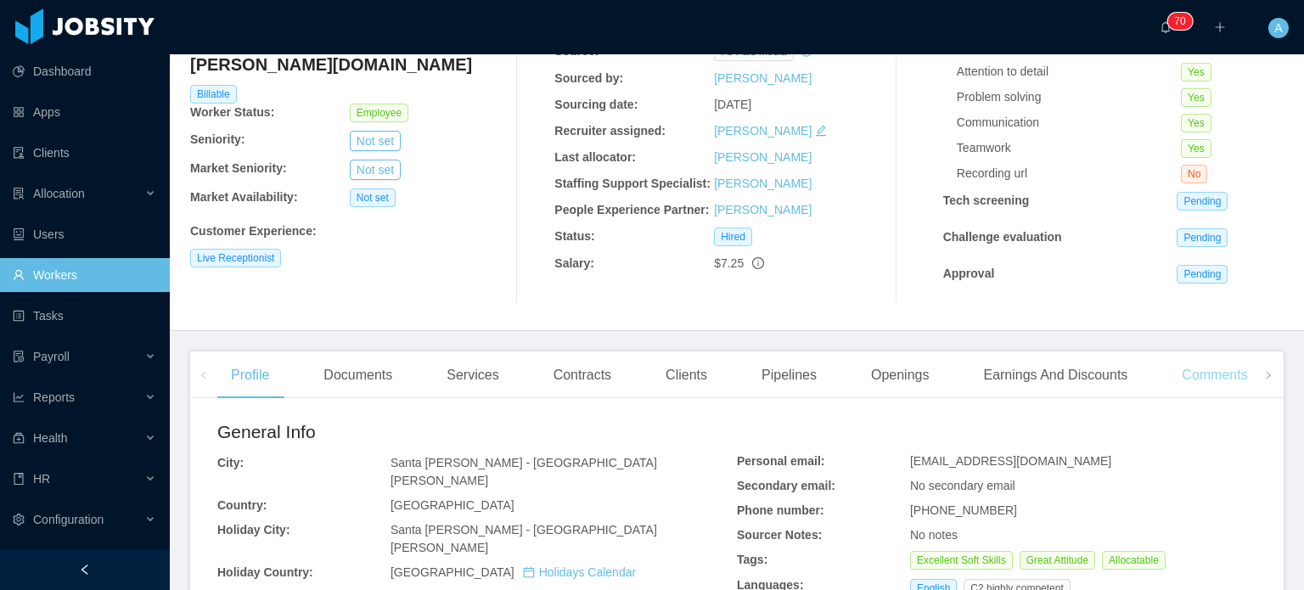
click at [1218, 376] on div "Comments" at bounding box center [1214, 376] width 93 height 48
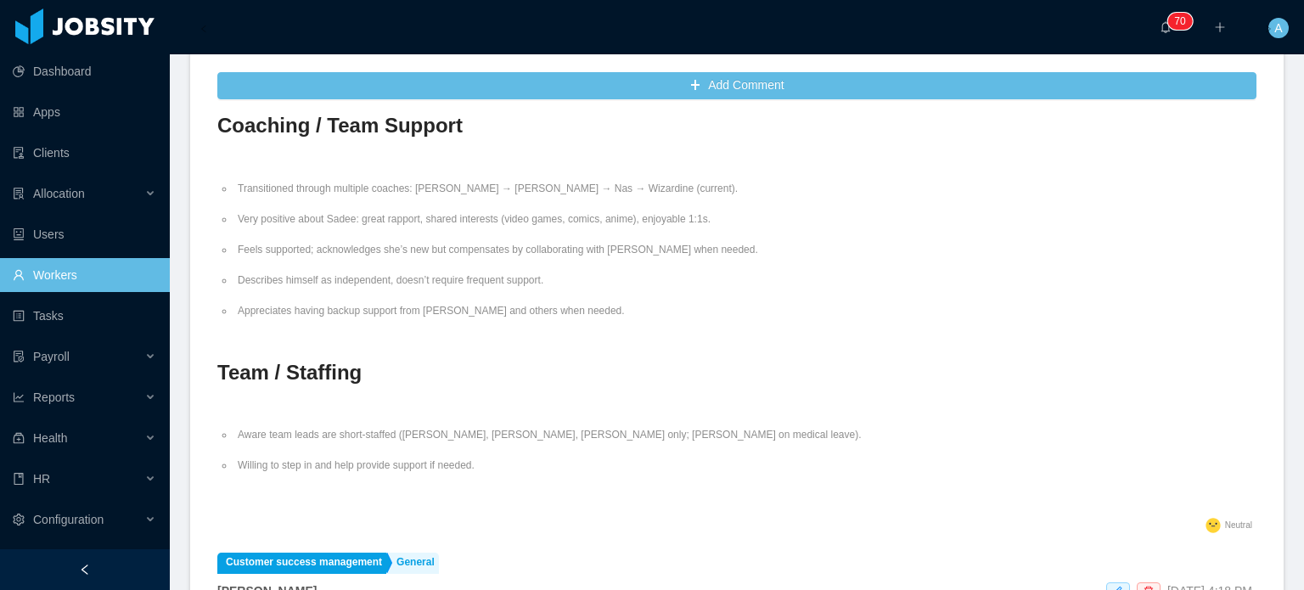
scroll to position [495, 0]
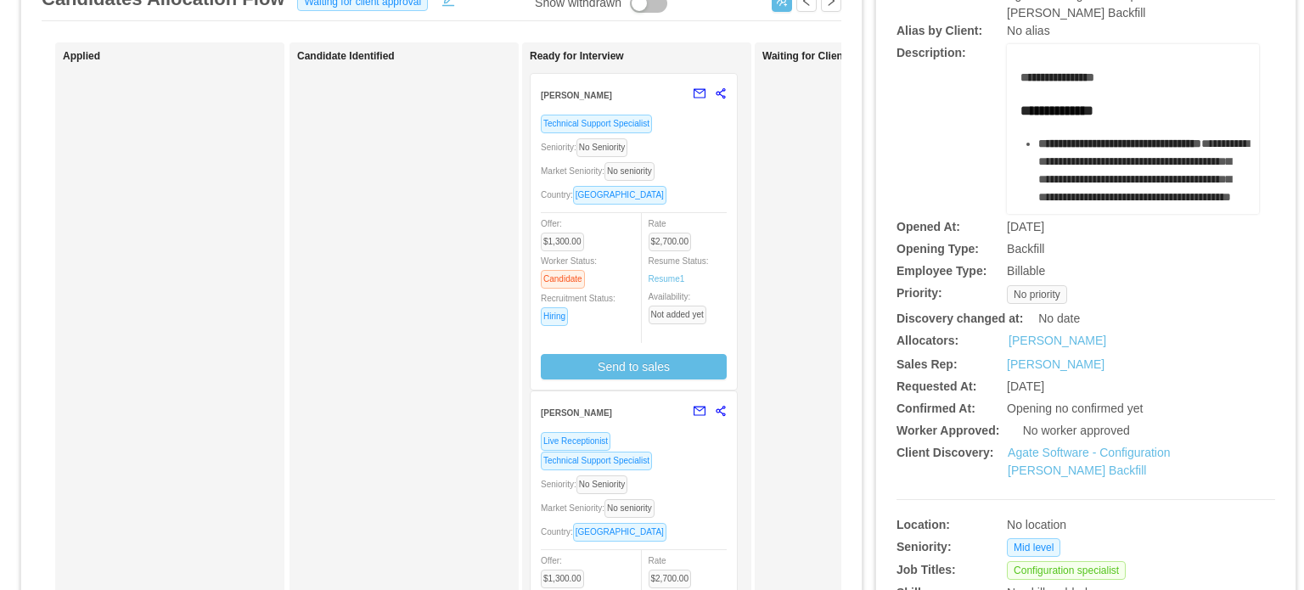
scroll to position [139, 0]
click at [683, 188] on div "Country: [GEOGRAPHIC_DATA]" at bounding box center [634, 194] width 186 height 20
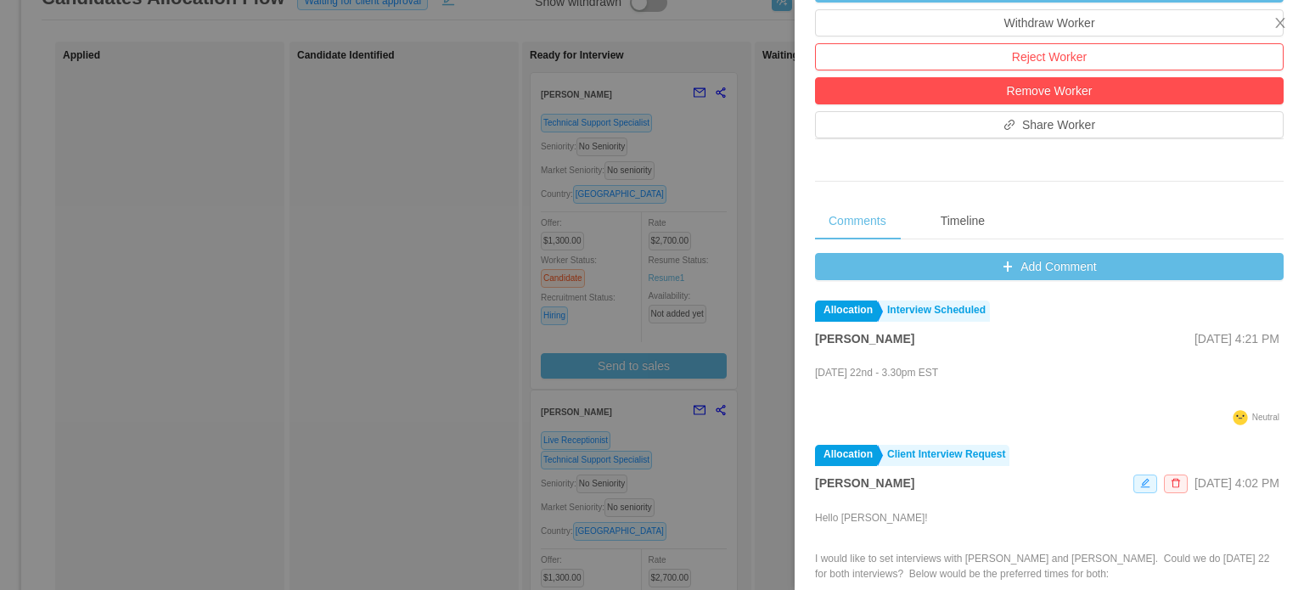
scroll to position [542, 0]
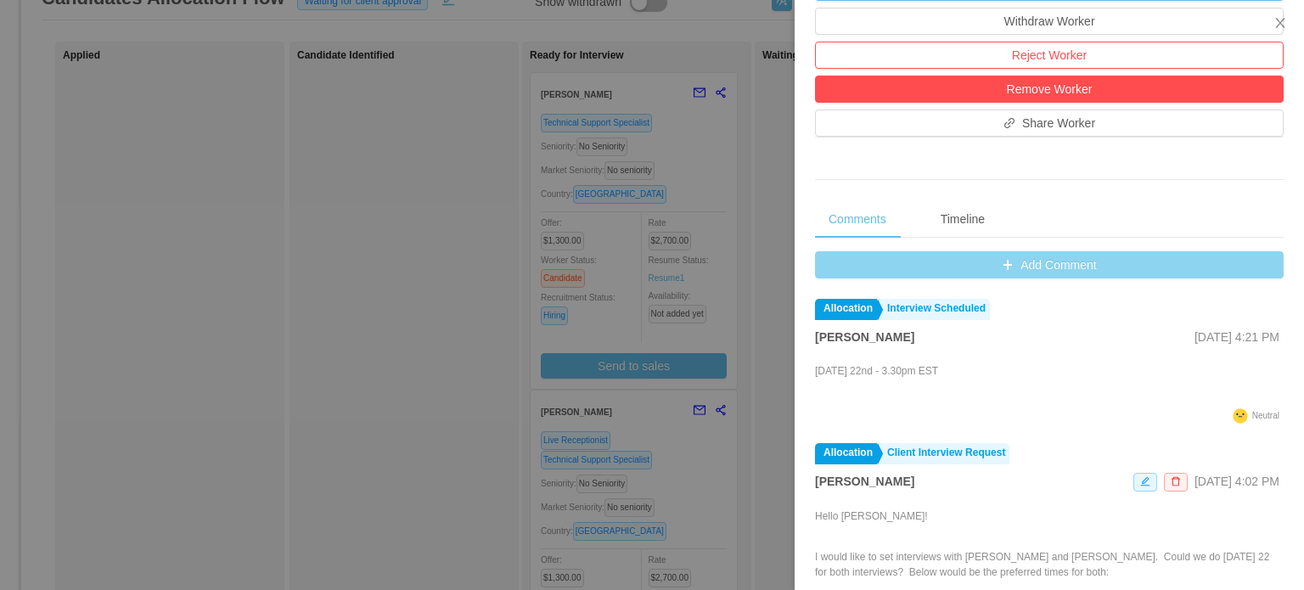
click at [1074, 271] on button "Add Comment" at bounding box center [1049, 264] width 469 height 27
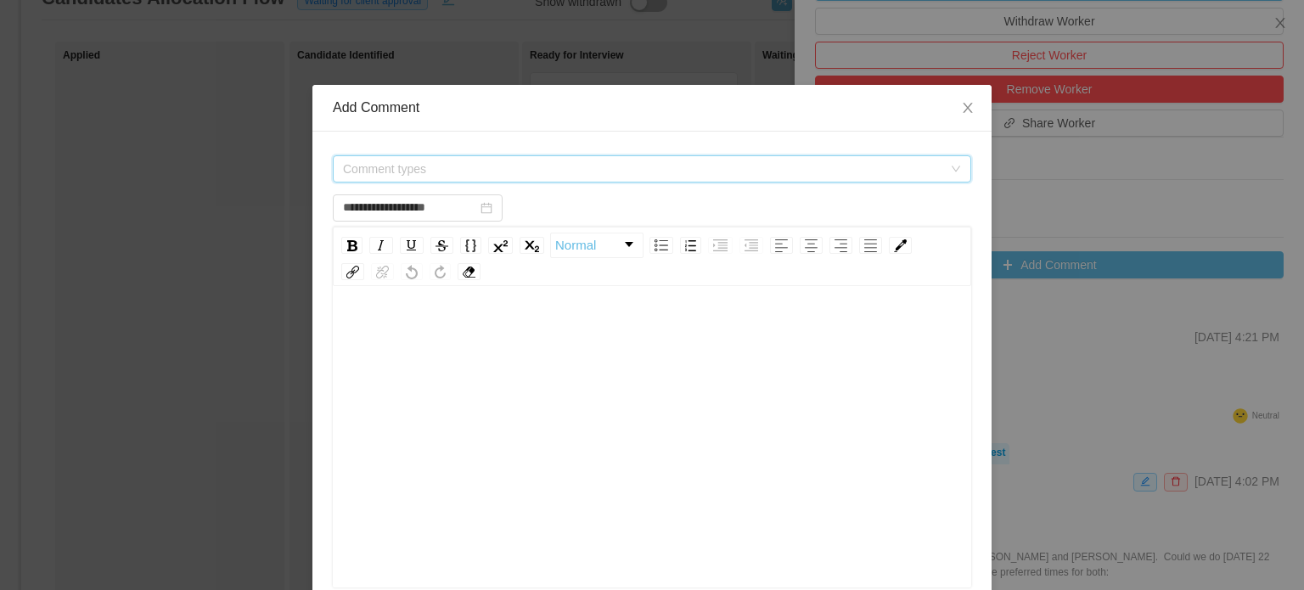
click at [690, 168] on span "Comment types" at bounding box center [642, 168] width 599 height 17
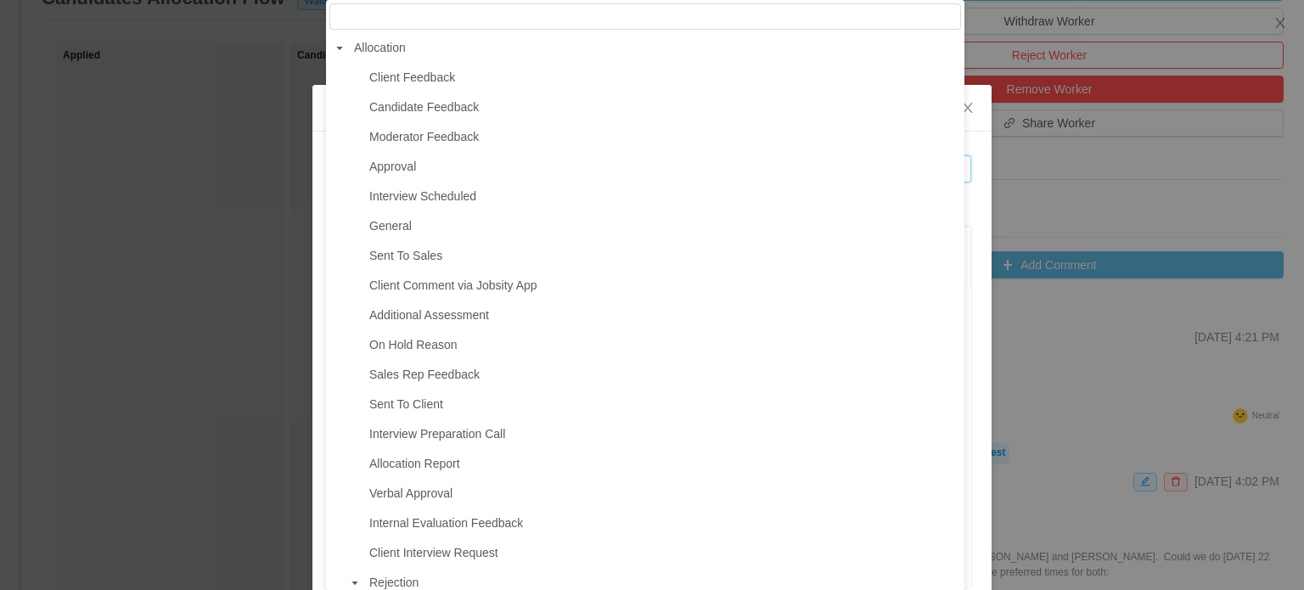
click at [349, 76] on span at bounding box center [355, 78] width 20 height 20
click at [412, 76] on span "Client Feedback" at bounding box center [412, 77] width 86 height 14
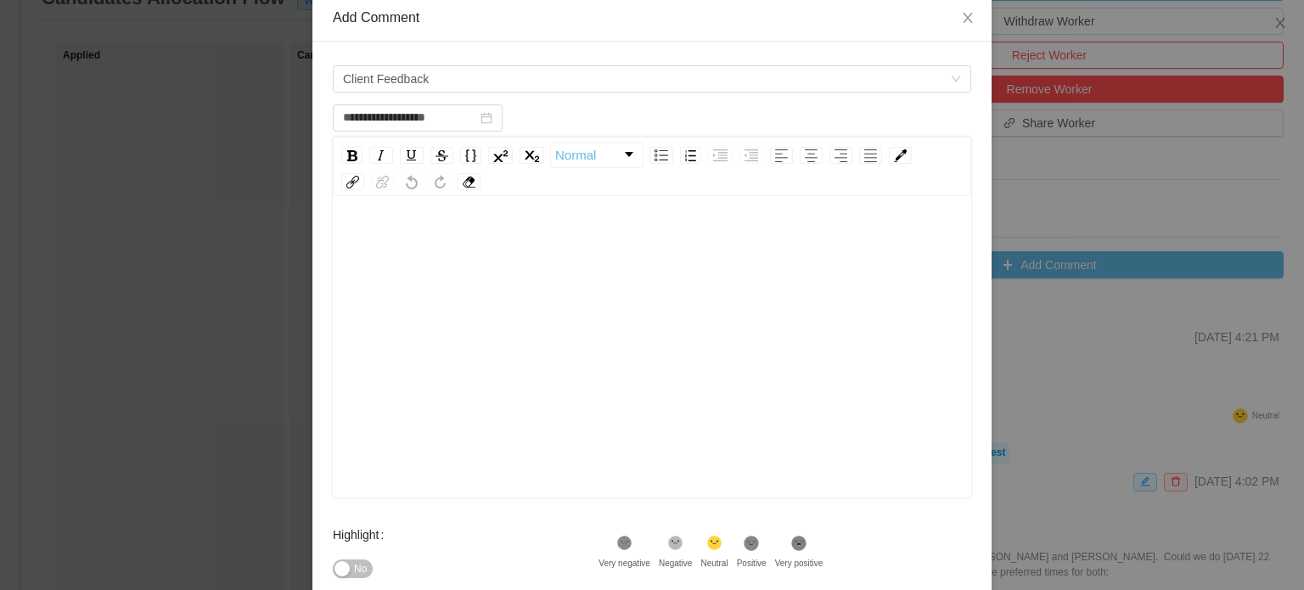
scroll to position [88, 0]
click at [448, 250] on div "rdw-editor" at bounding box center [652, 244] width 612 height 34
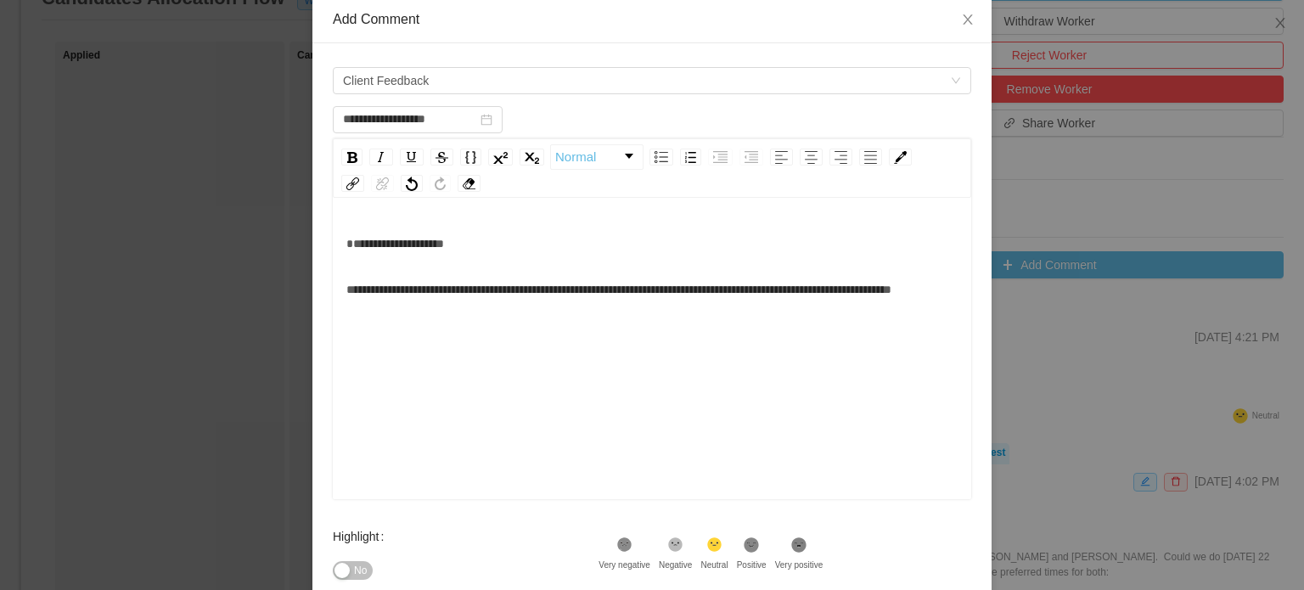
click at [354, 261] on div "**********" at bounding box center [652, 244] width 612 height 34
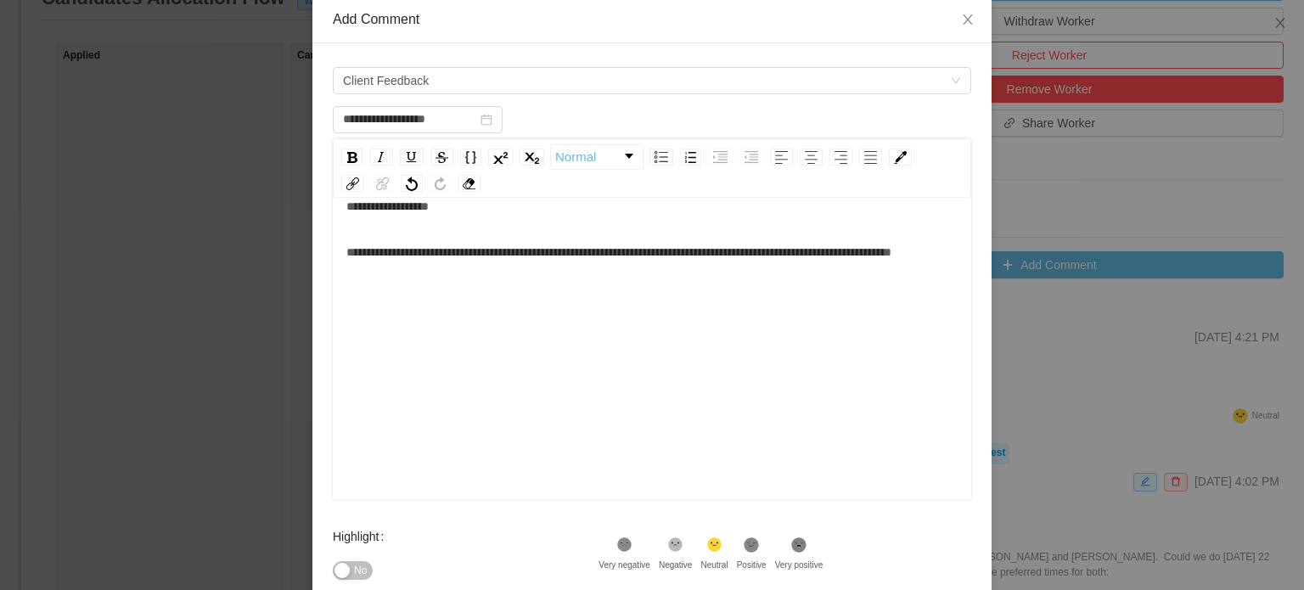
scroll to position [278, 0]
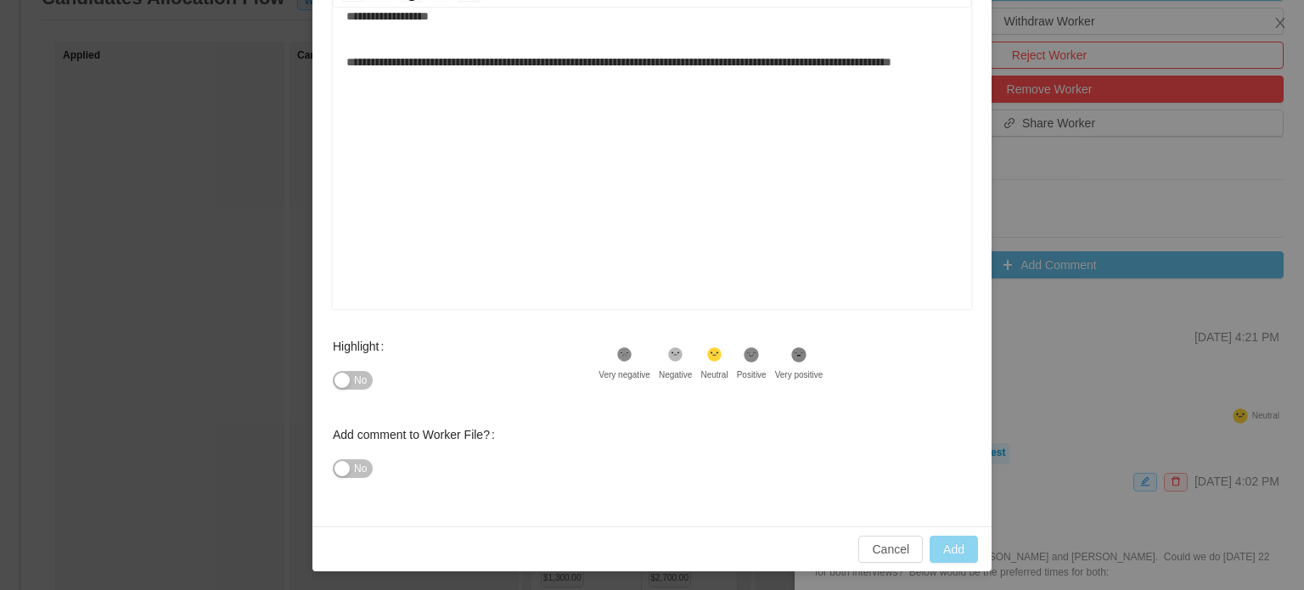
type input "**********"
click at [944, 554] on button "Add" at bounding box center [954, 549] width 48 height 27
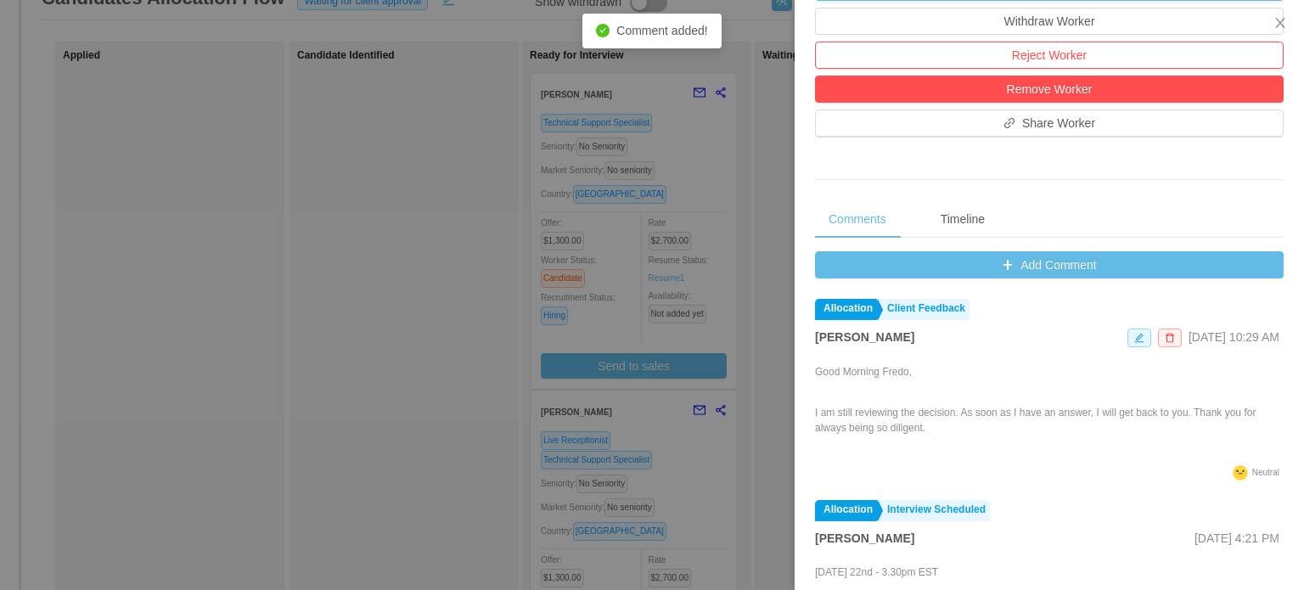
click at [775, 220] on div at bounding box center [652, 295] width 1304 height 590
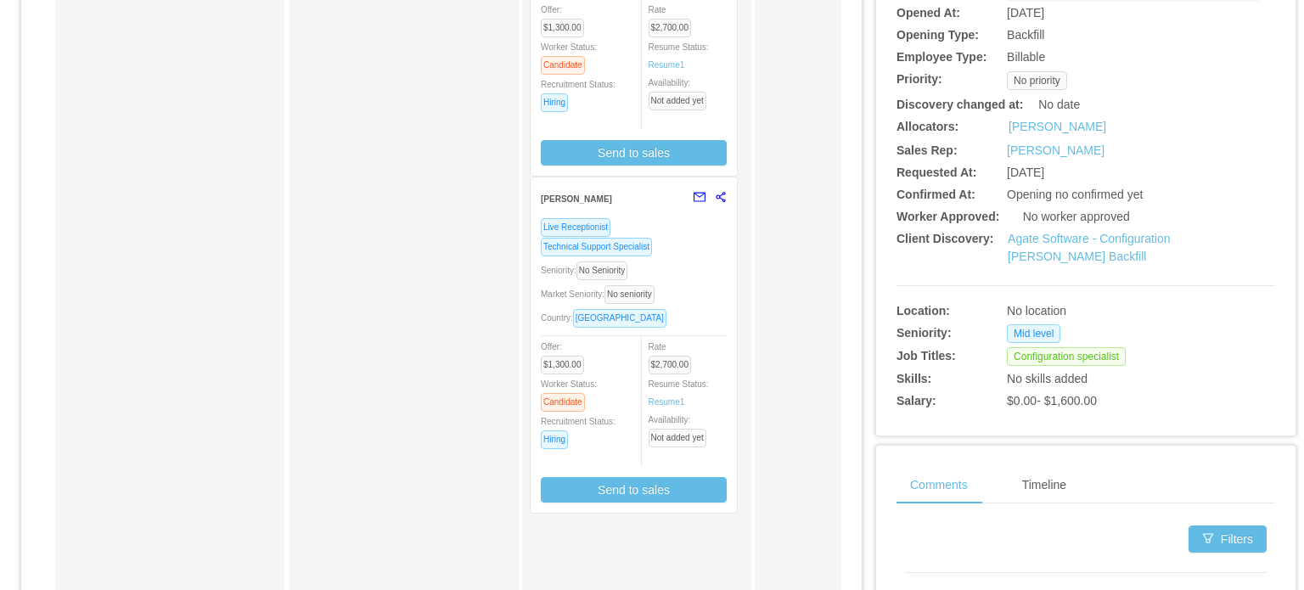
scroll to position [360, 0]
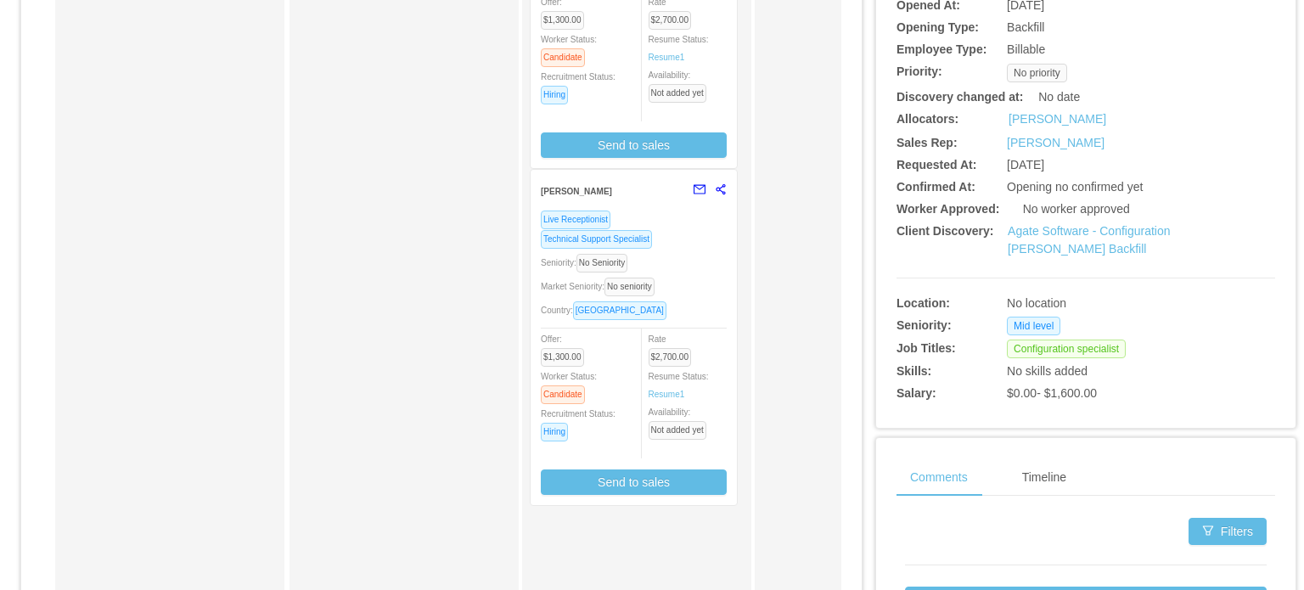
click at [700, 269] on div "Seniority: No Seniority" at bounding box center [634, 263] width 186 height 20
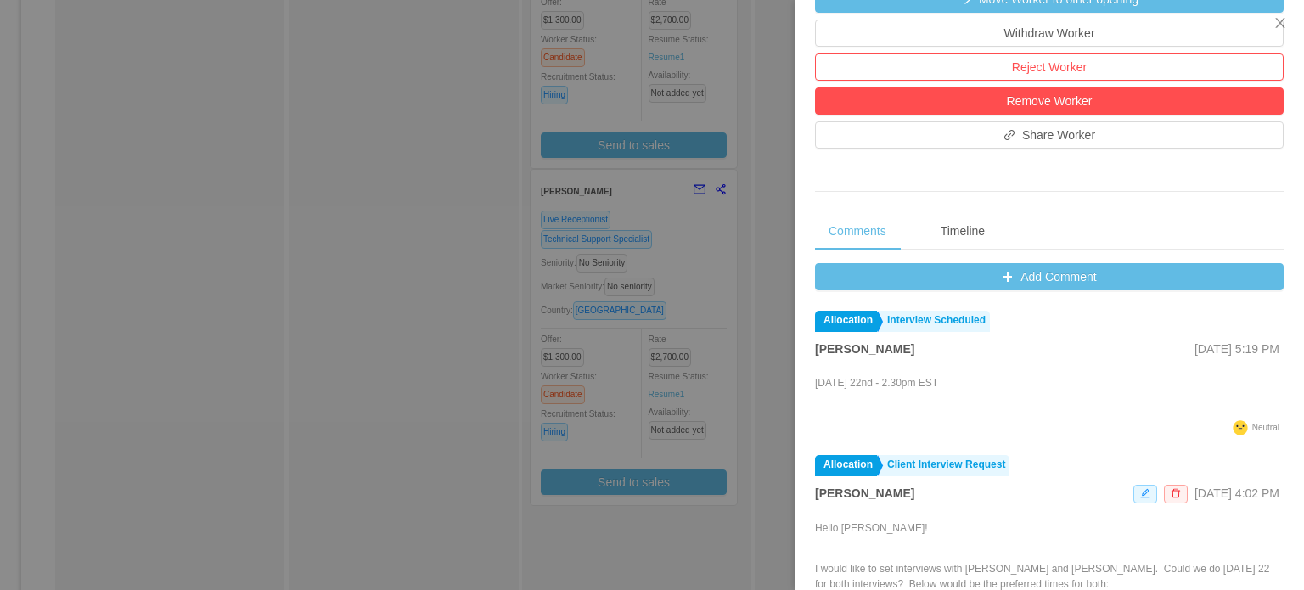
scroll to position [531, 0]
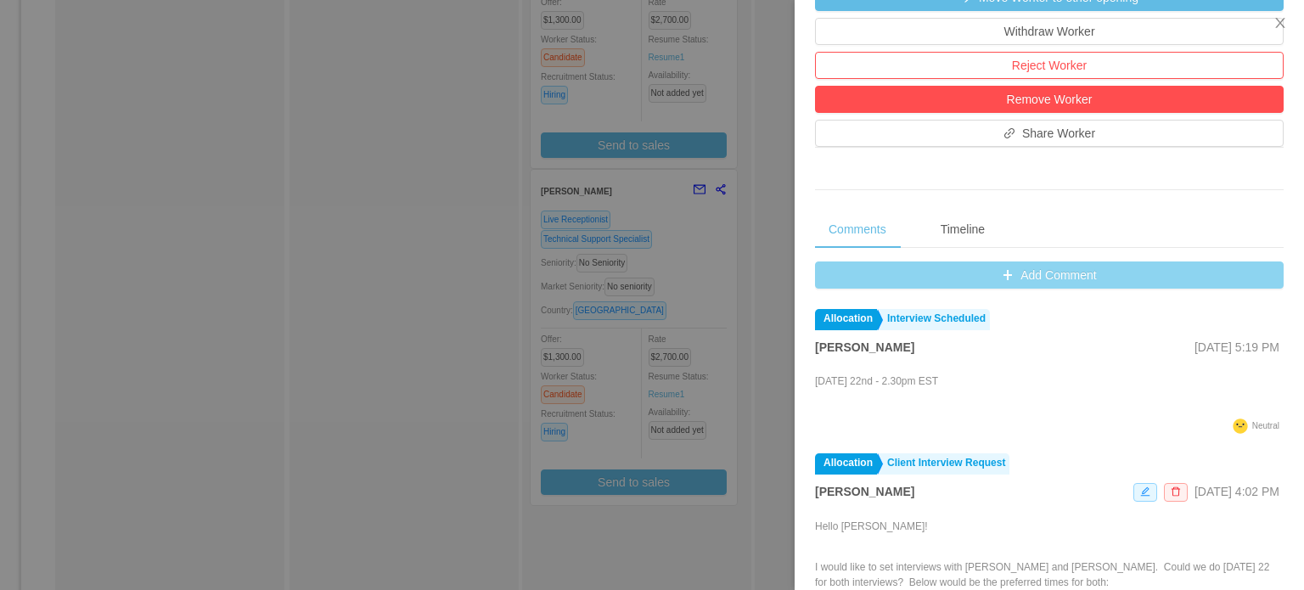
click at [1032, 274] on button "Add Comment" at bounding box center [1049, 275] width 469 height 27
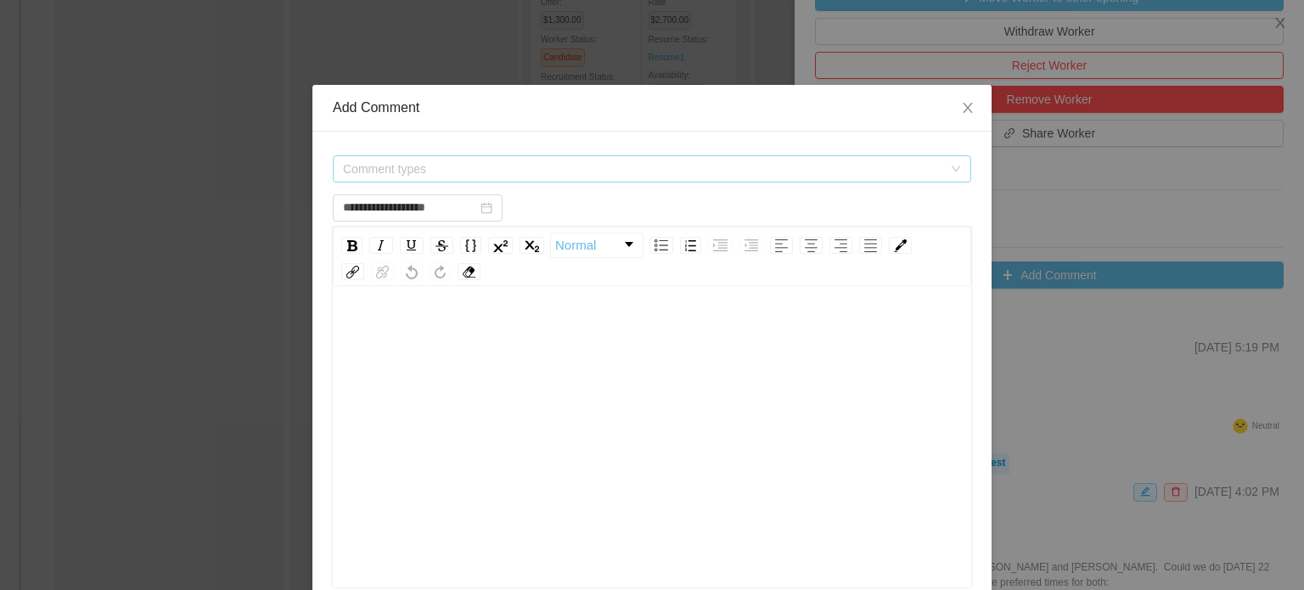
click at [772, 166] on span "Comment types" at bounding box center [642, 168] width 599 height 17
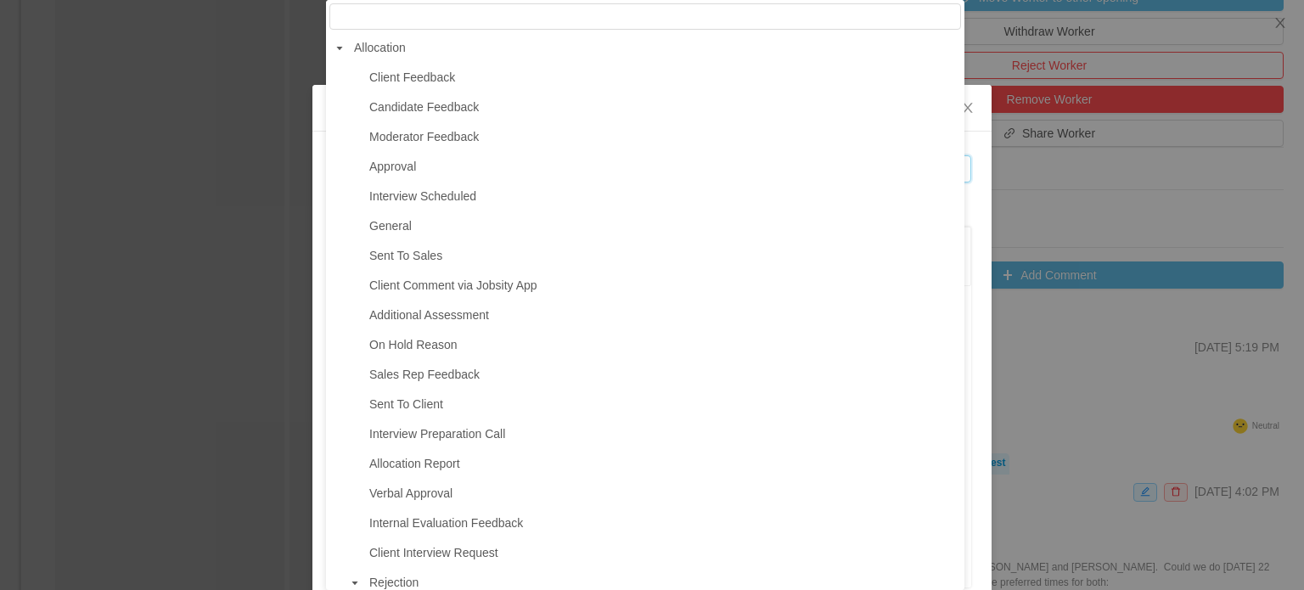
click at [362, 77] on span at bounding box center [355, 78] width 20 height 20
click at [388, 75] on span "Client Feedback" at bounding box center [412, 77] width 86 height 14
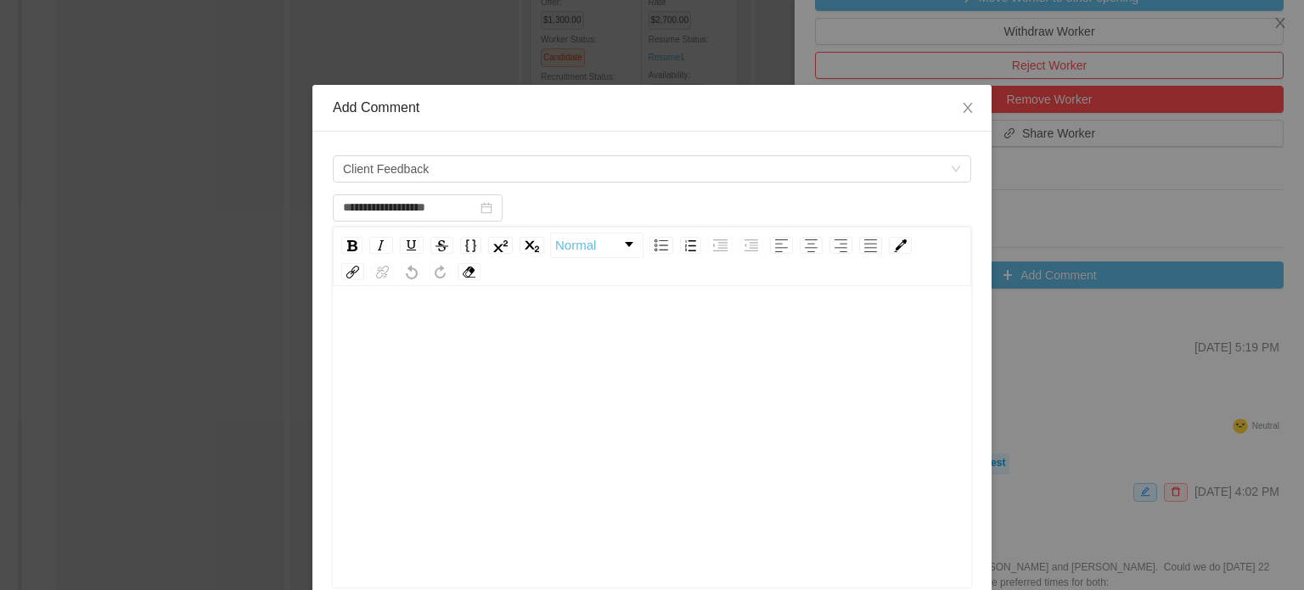
click at [411, 323] on div "rdw-editor" at bounding box center [652, 332] width 612 height 34
click at [357, 349] on div "**********" at bounding box center [652, 332] width 612 height 34
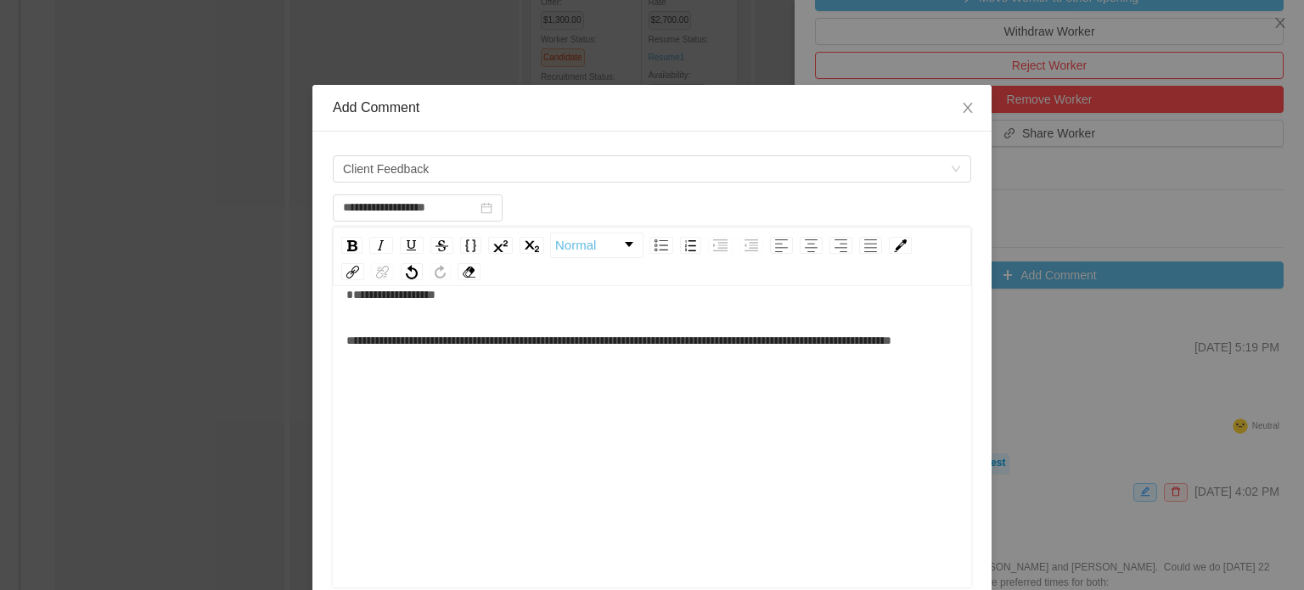
scroll to position [278, 0]
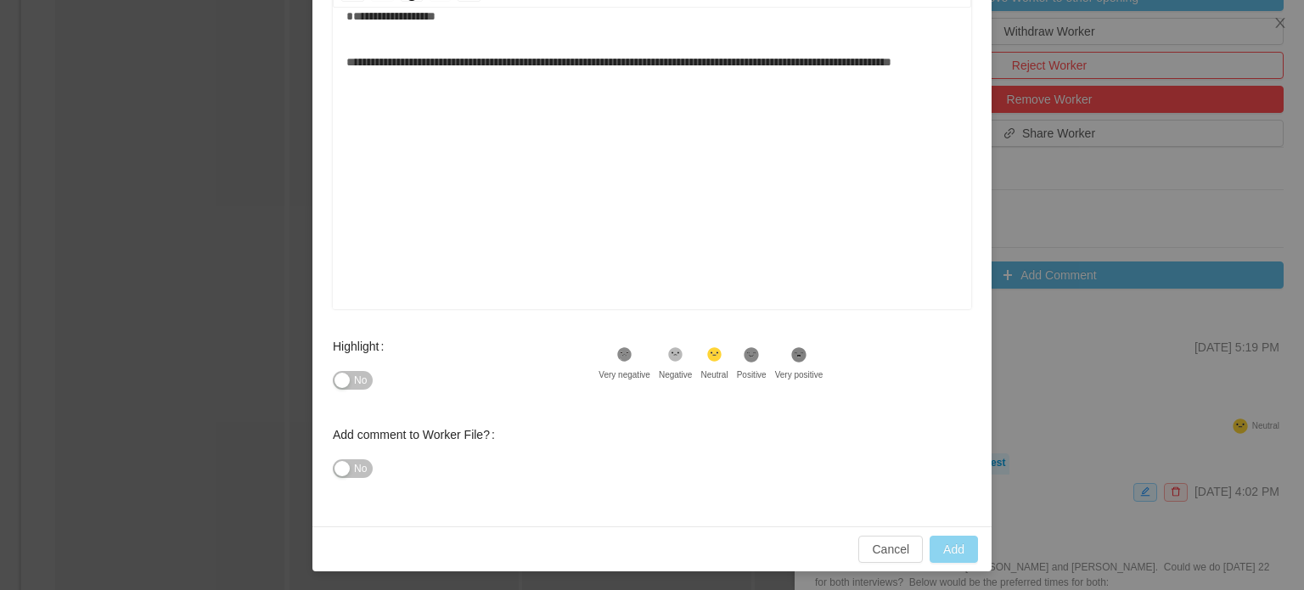
type input "**********"
click at [942, 542] on button "Add" at bounding box center [954, 549] width 48 height 27
